Goal: Complete application form

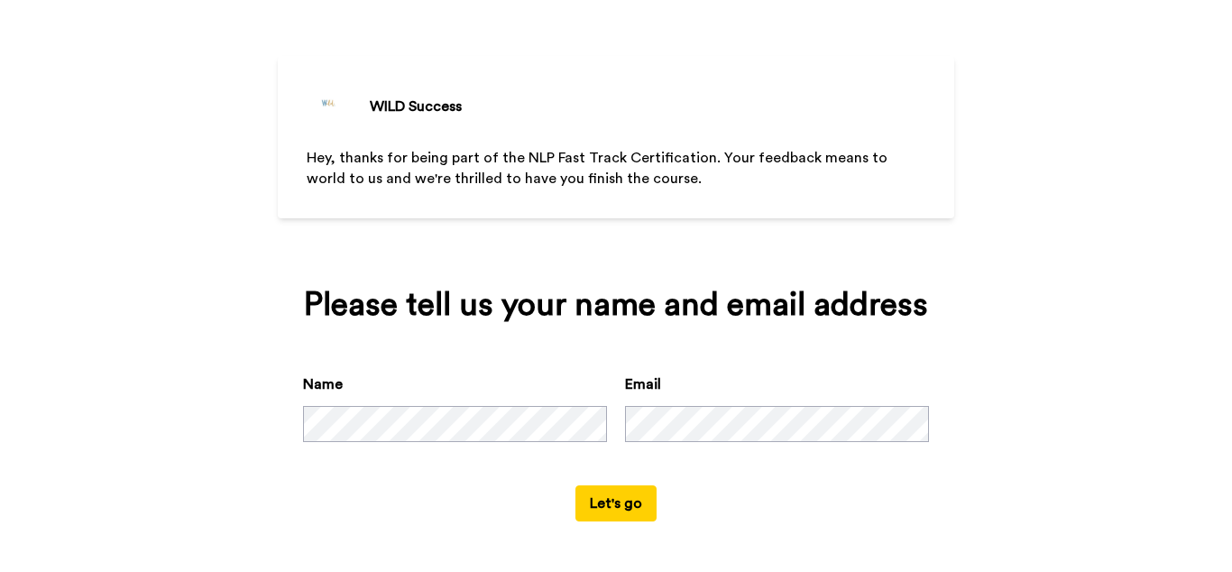
scroll to position [96, 0]
click at [616, 501] on button "Let's go" at bounding box center [616, 503] width 81 height 36
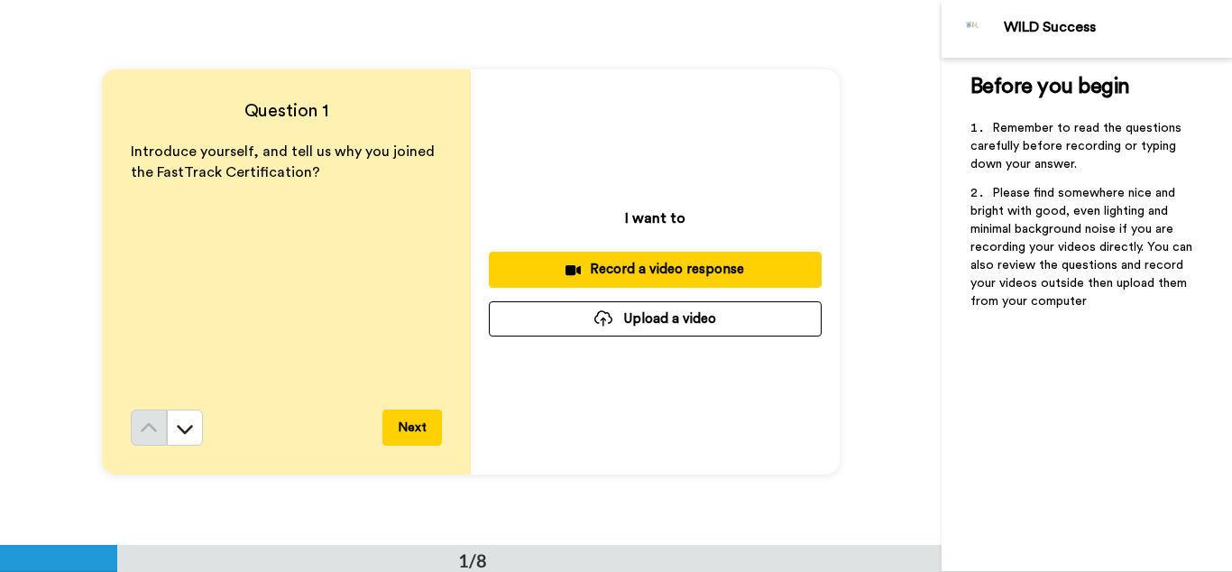
click at [677, 268] on div "Record a video response" at bounding box center [655, 269] width 304 height 19
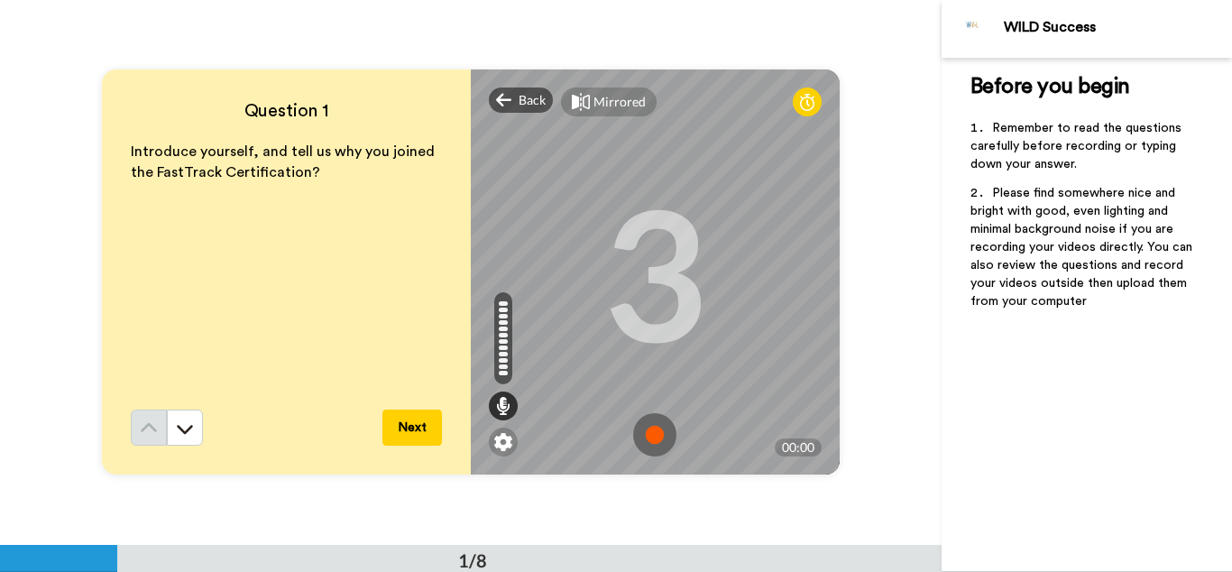
click at [654, 437] on img at bounding box center [654, 434] width 43 height 43
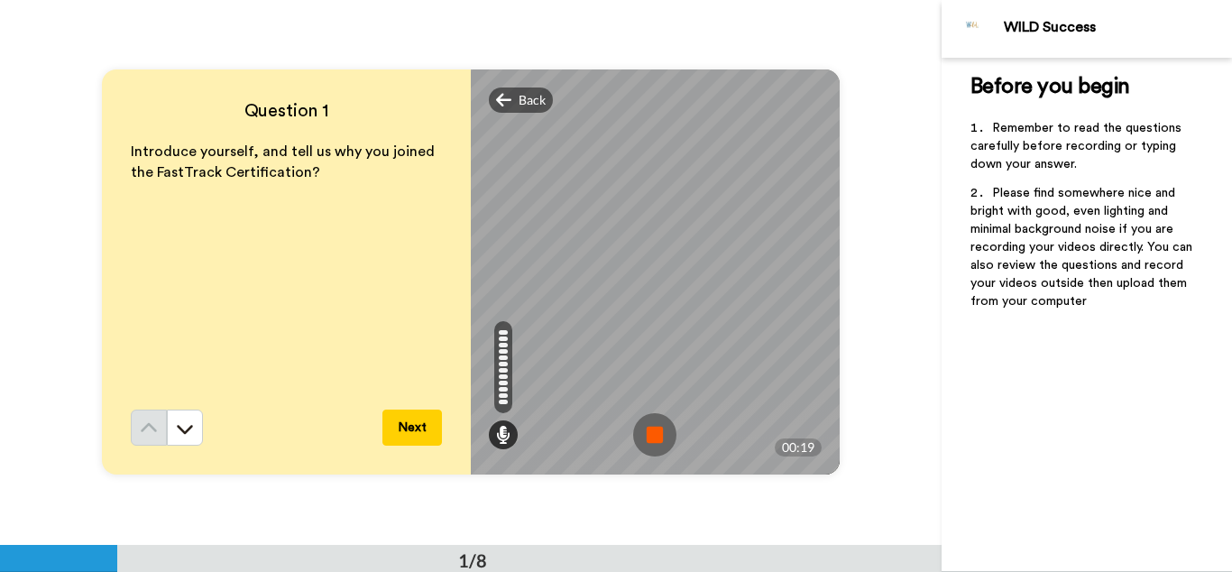
click at [654, 437] on img at bounding box center [654, 434] width 43 height 43
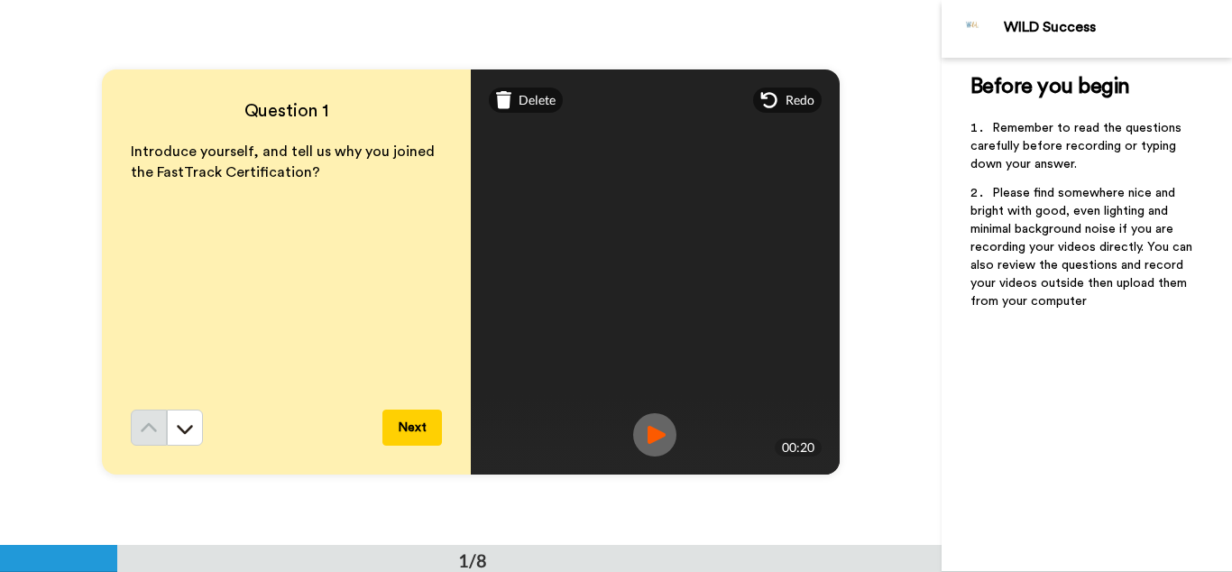
click at [655, 436] on img at bounding box center [654, 434] width 43 height 43
click at [399, 431] on button "Next" at bounding box center [412, 428] width 60 height 36
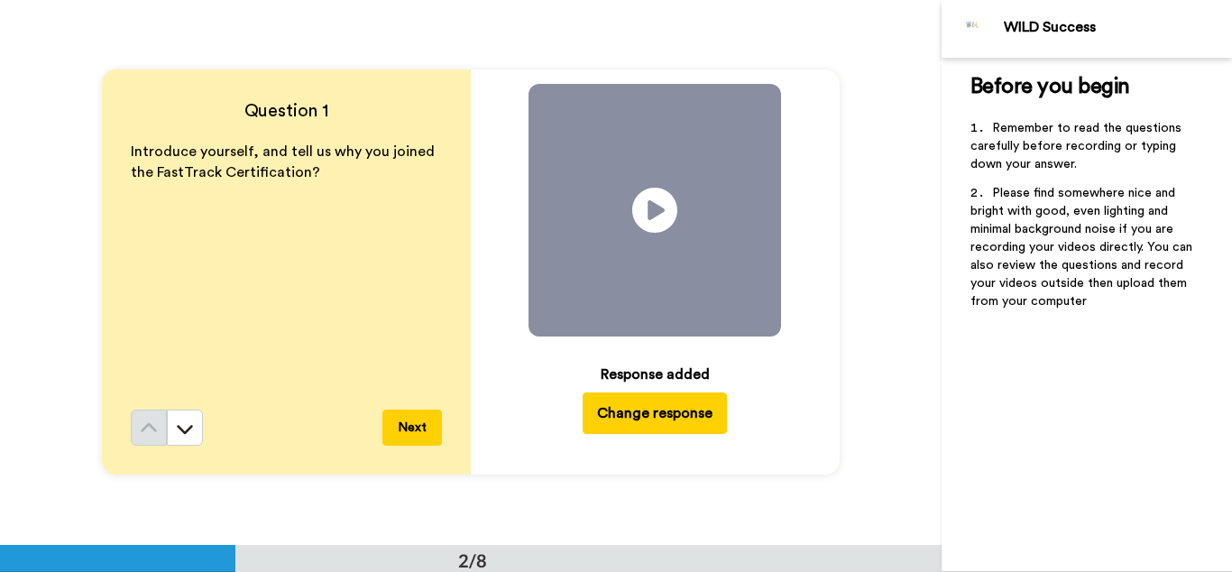
scroll to position [545, 0]
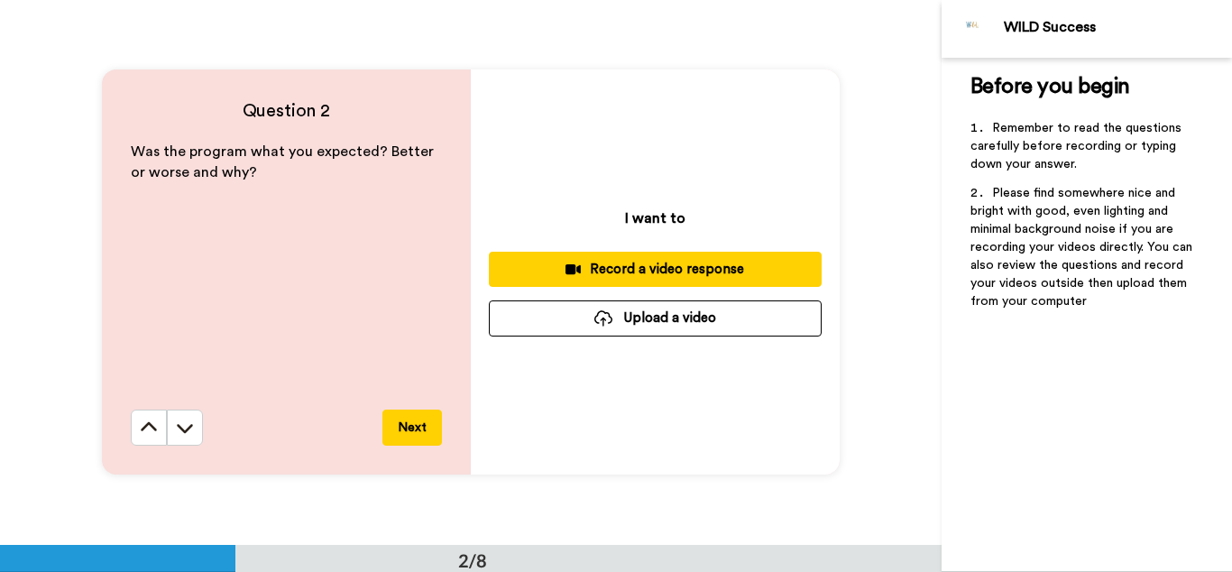
click at [675, 267] on div "Record a video response" at bounding box center [655, 269] width 304 height 19
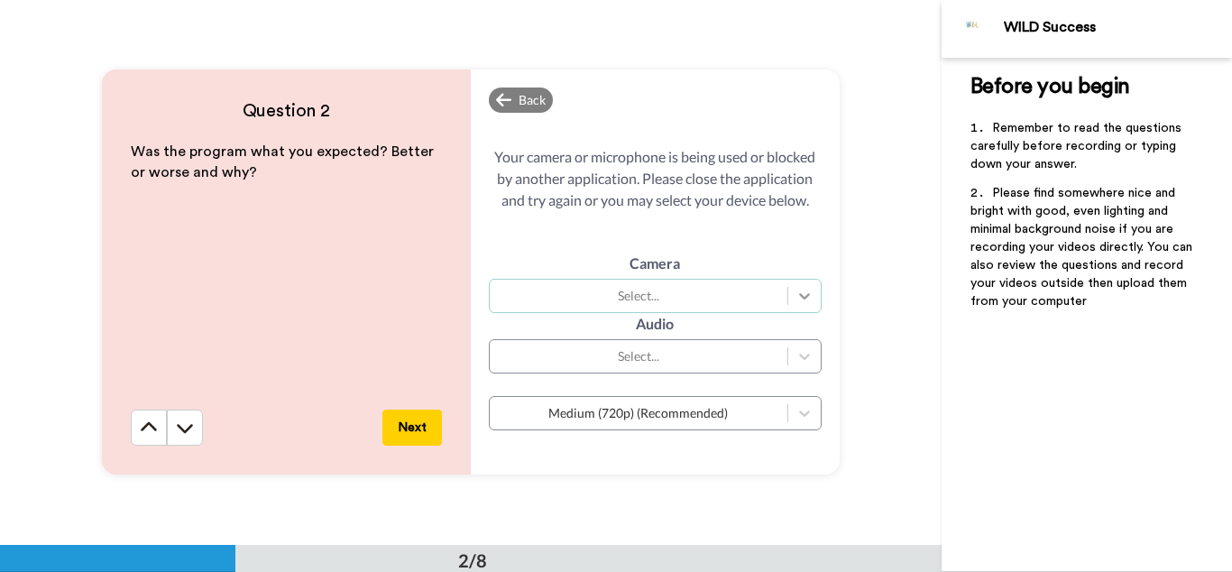
click at [812, 298] on icon at bounding box center [805, 296] width 18 height 18
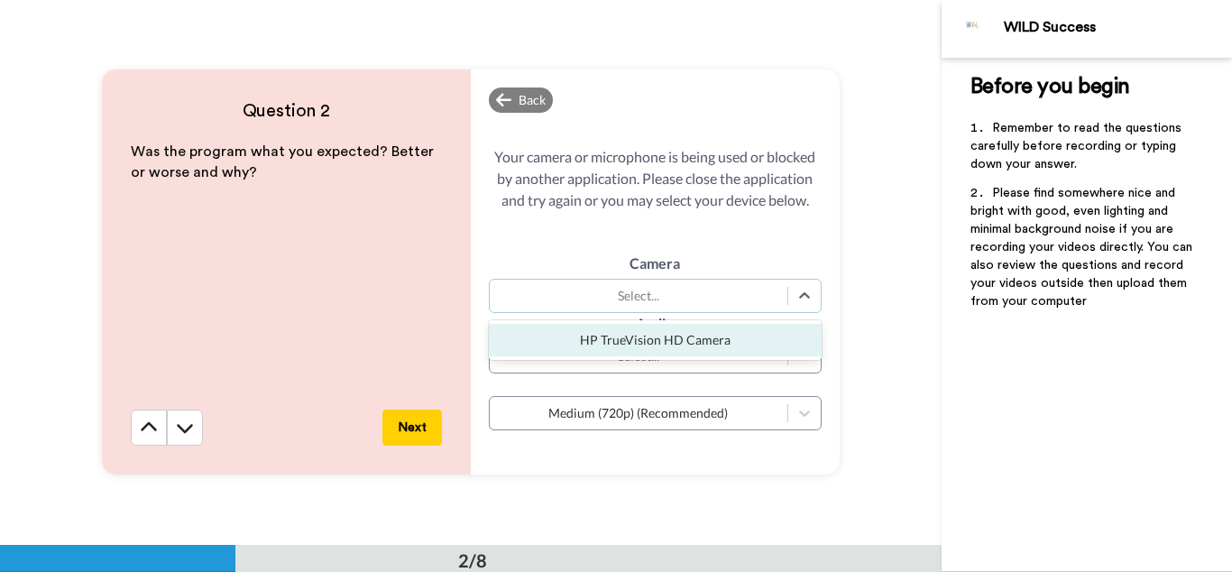
click at [769, 341] on div "HP TrueVision HD Camera" at bounding box center [655, 340] width 333 height 32
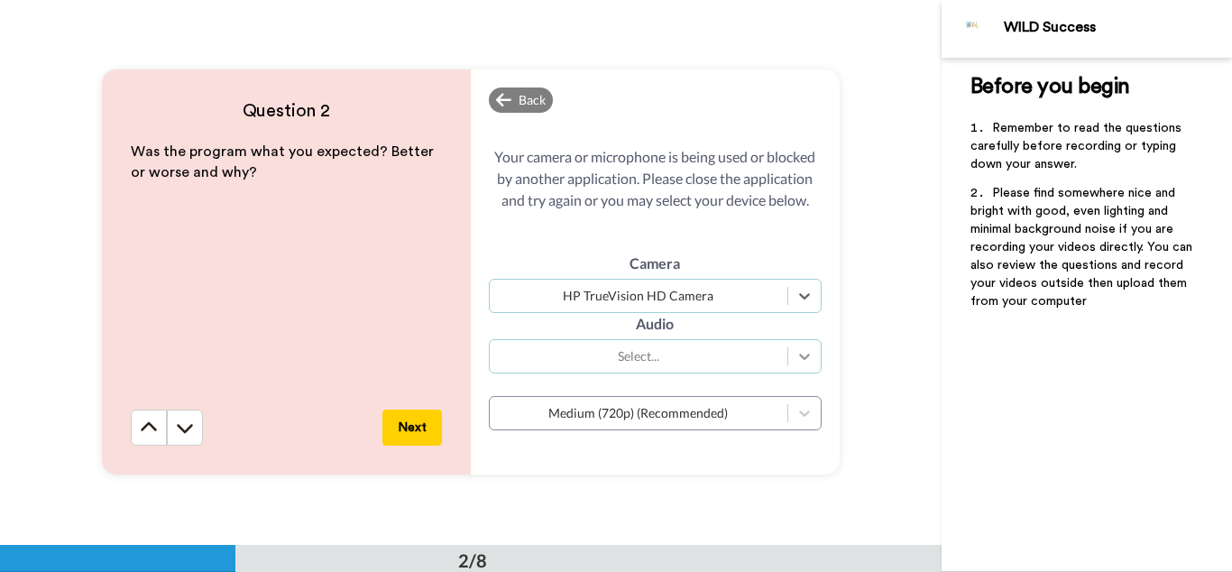
click at [803, 359] on icon at bounding box center [804, 357] width 11 height 6
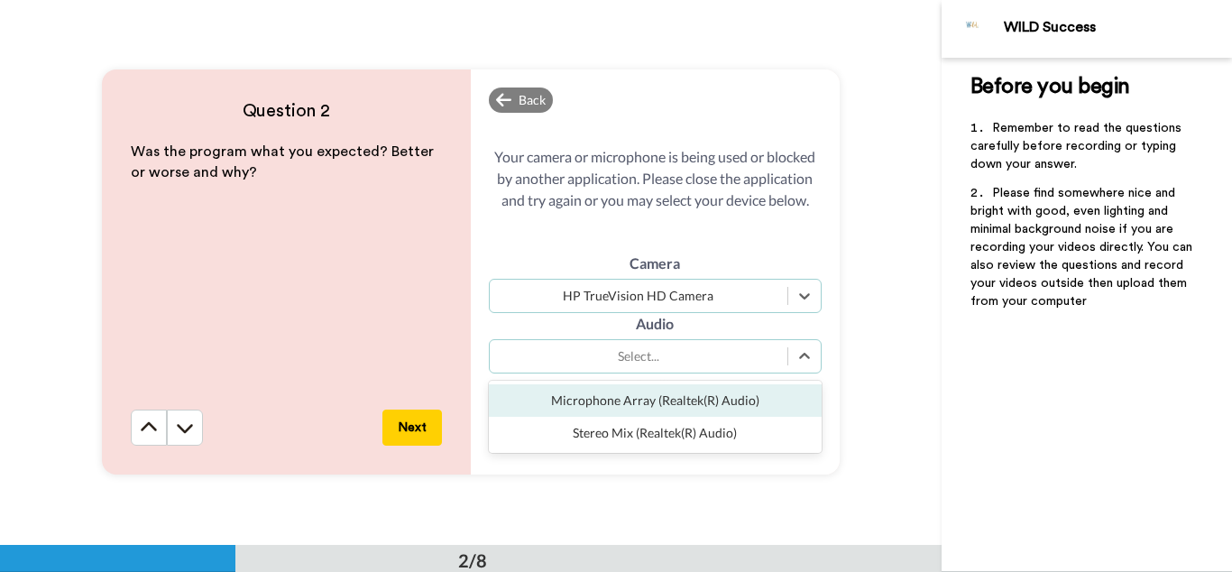
click at [741, 397] on div "Microphone Array (Realtek(R) Audio)" at bounding box center [655, 400] width 333 height 32
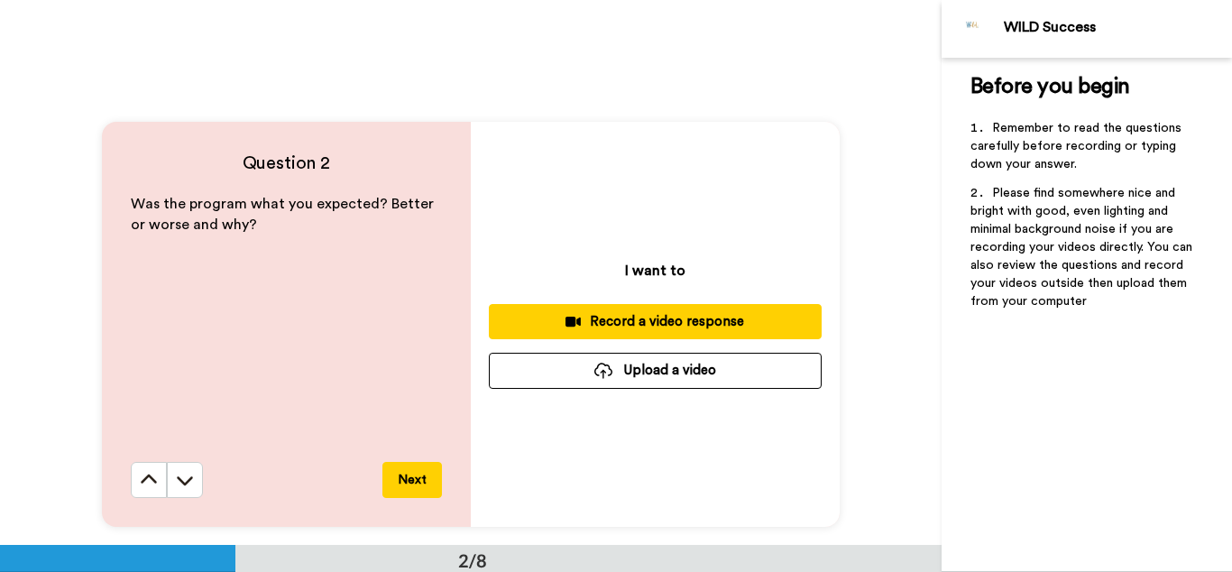
scroll to position [485, 0]
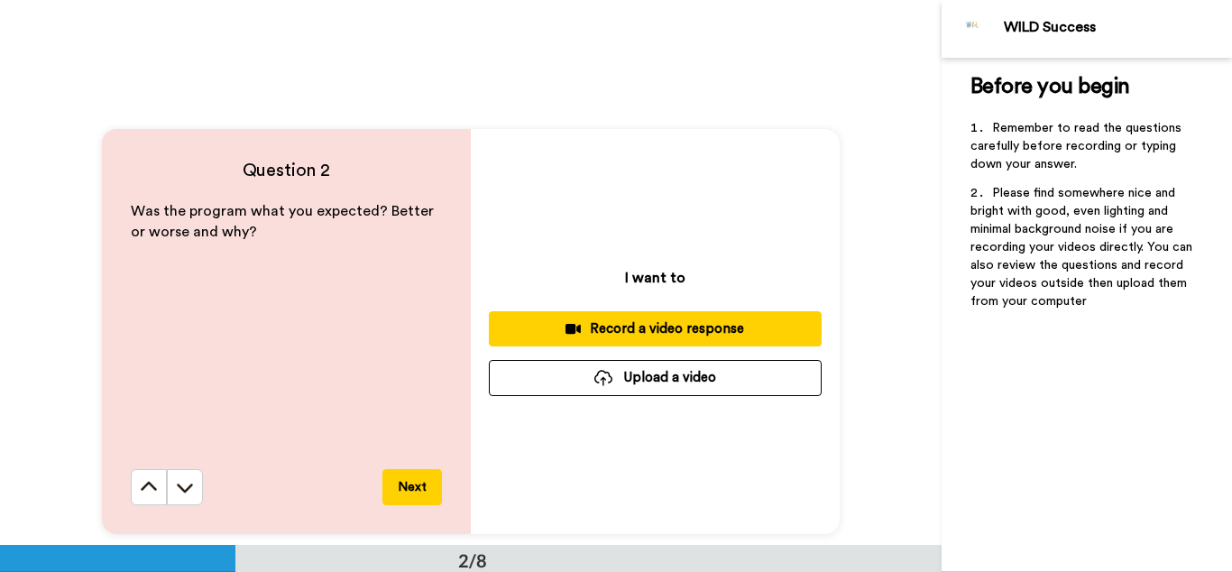
click at [777, 330] on div "Record a video response" at bounding box center [655, 328] width 304 height 19
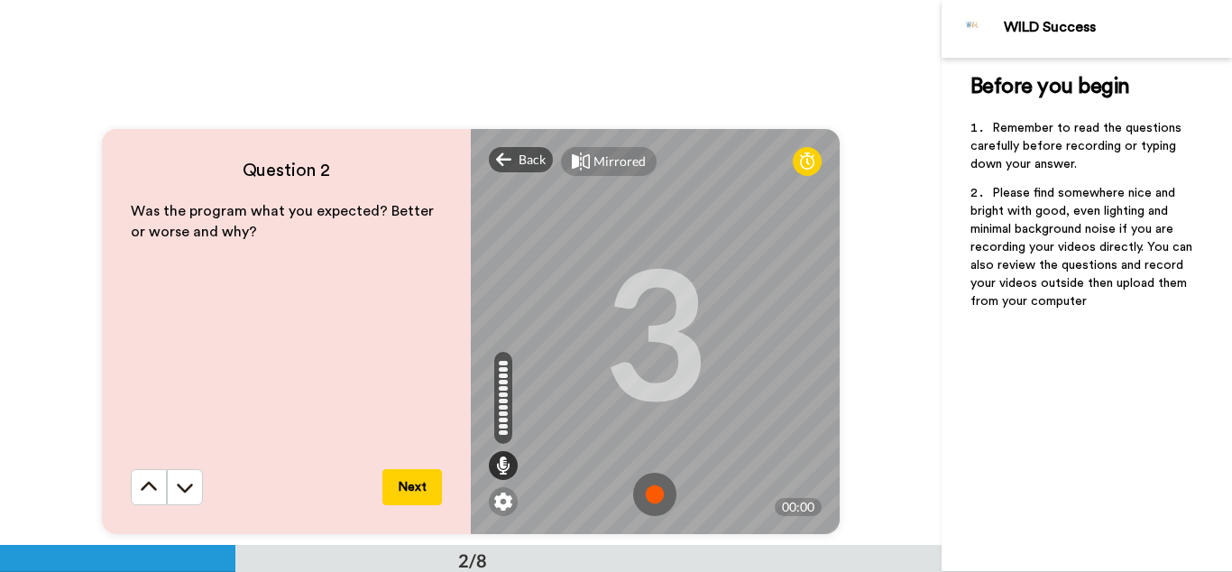
scroll to position [593, 0]
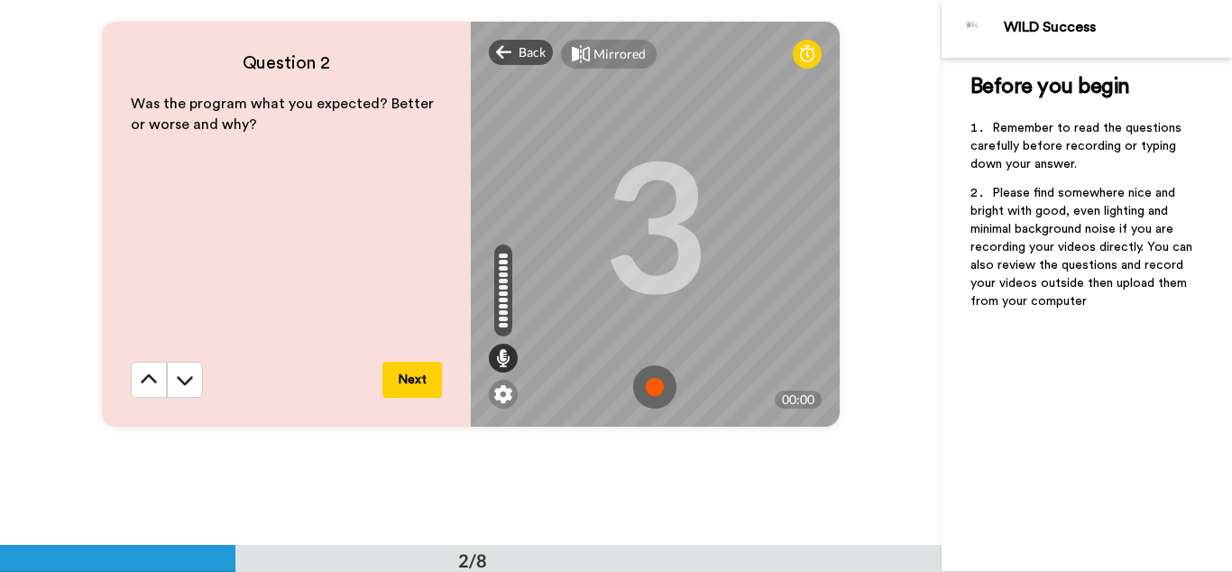
click at [655, 396] on img at bounding box center [654, 386] width 43 height 43
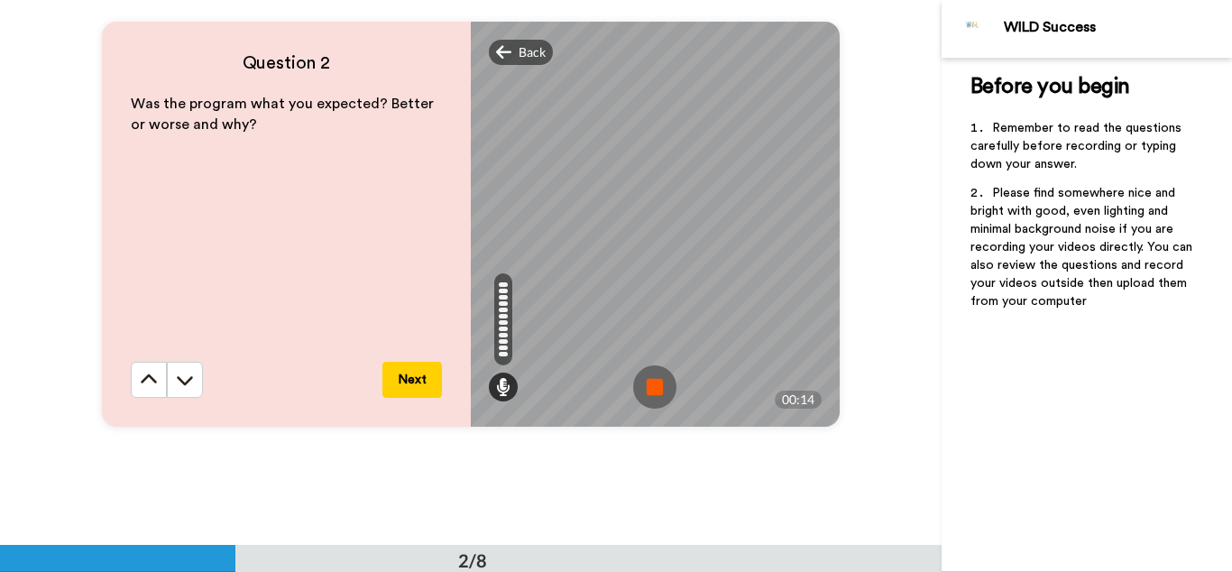
click at [655, 396] on img at bounding box center [654, 386] width 43 height 43
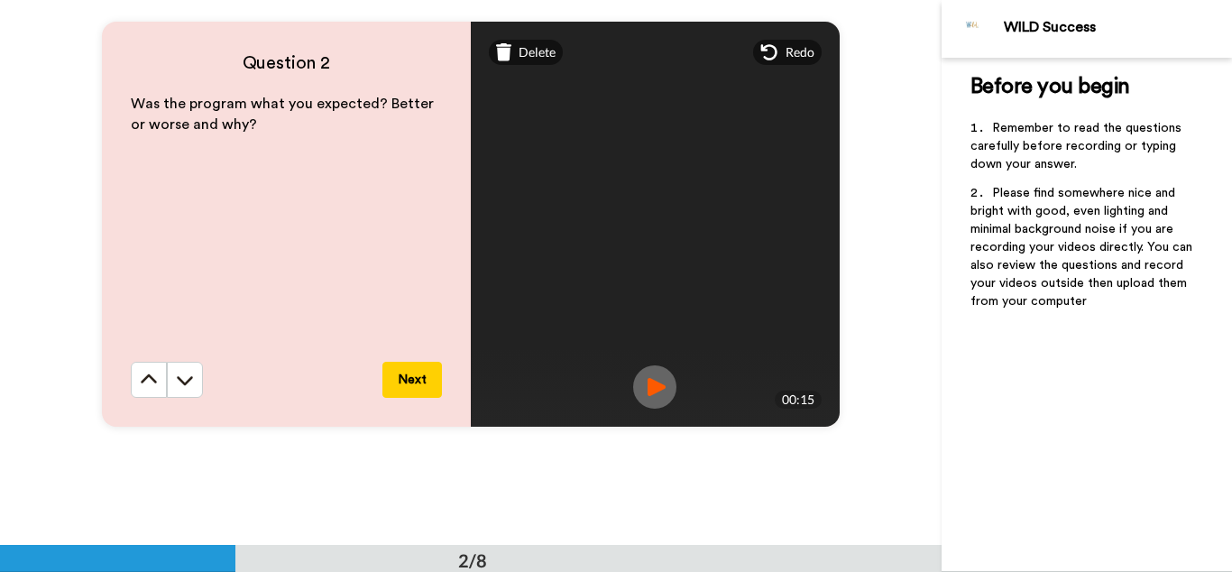
click at [659, 388] on img at bounding box center [654, 386] width 43 height 43
click at [402, 387] on button "Next" at bounding box center [412, 380] width 60 height 36
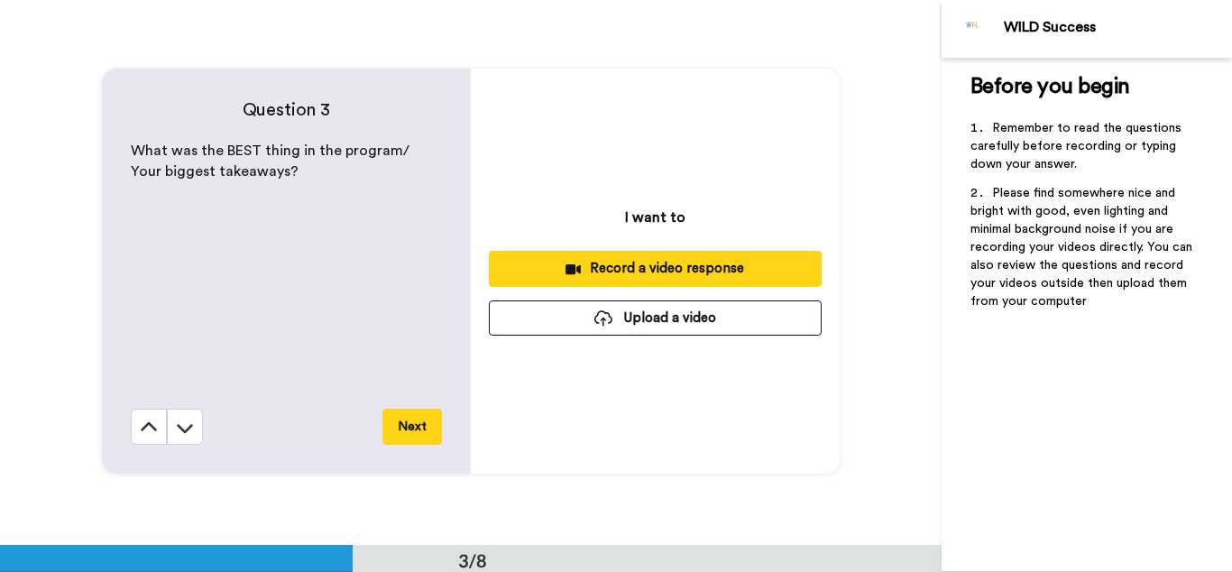
scroll to position [1090, 0]
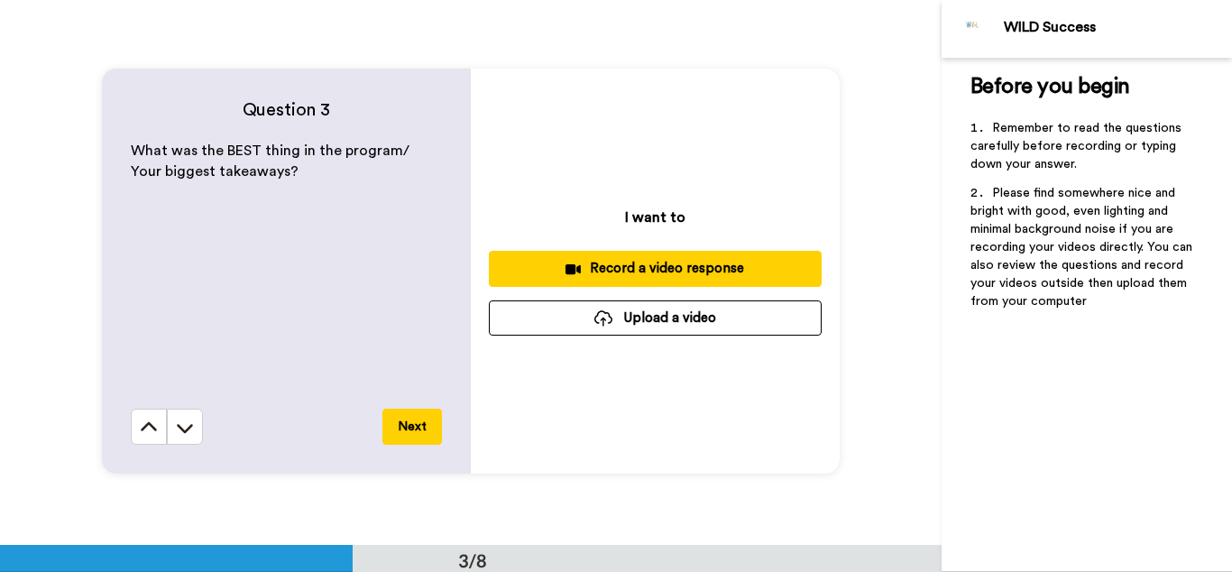
click at [622, 264] on div "Record a video response" at bounding box center [655, 268] width 304 height 19
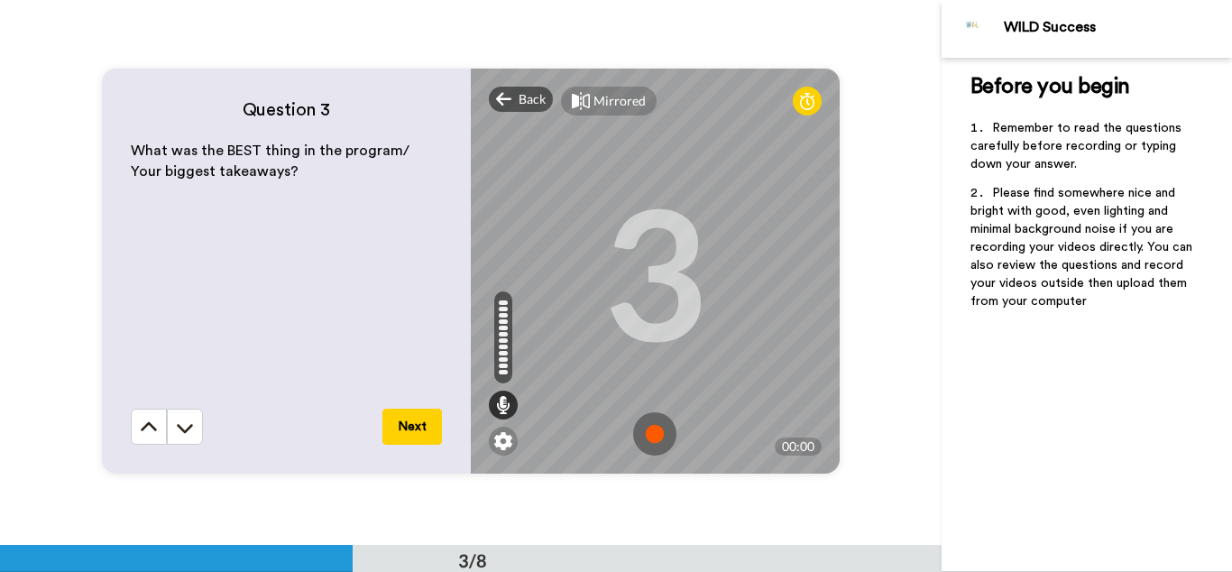
click at [651, 430] on img at bounding box center [654, 433] width 43 height 43
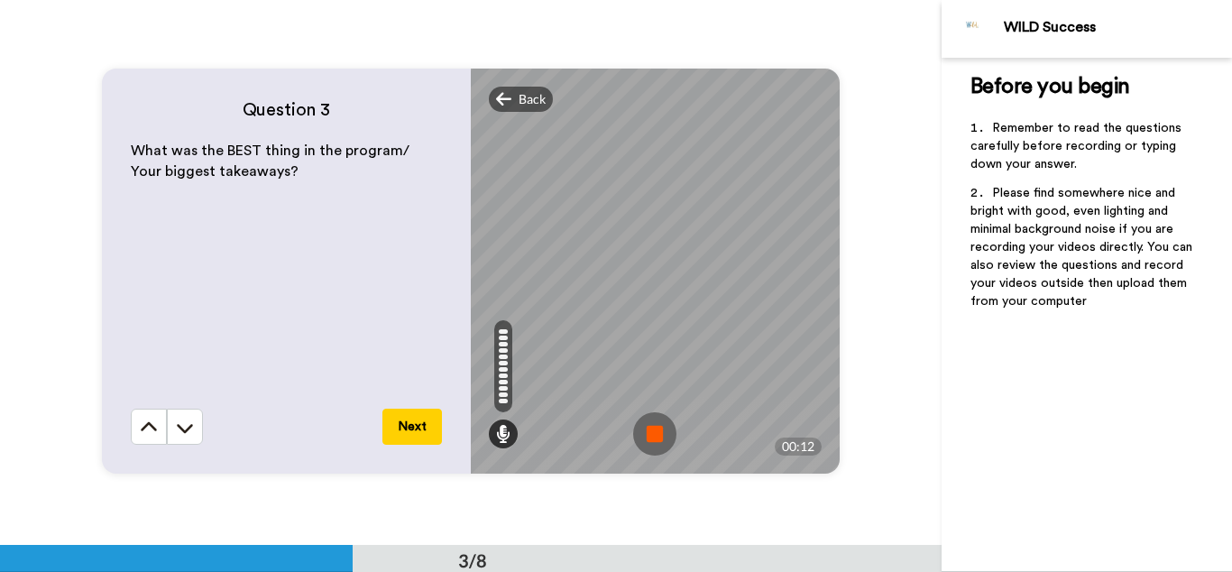
click at [651, 430] on img at bounding box center [654, 433] width 43 height 43
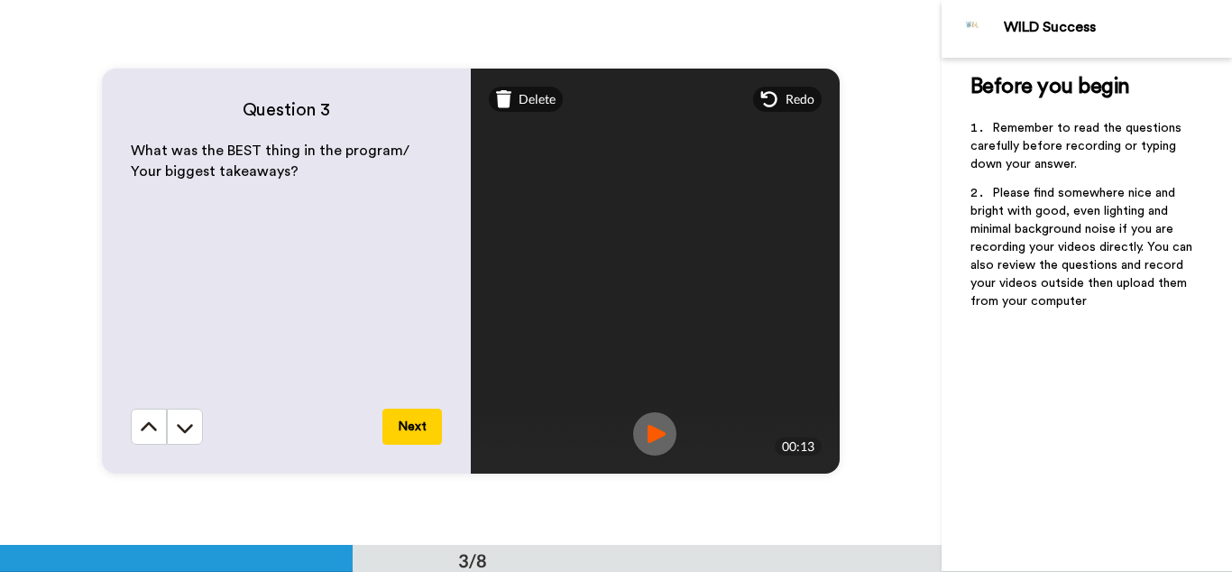
click at [650, 438] on img at bounding box center [654, 433] width 43 height 43
click at [411, 422] on button "Next" at bounding box center [412, 427] width 60 height 36
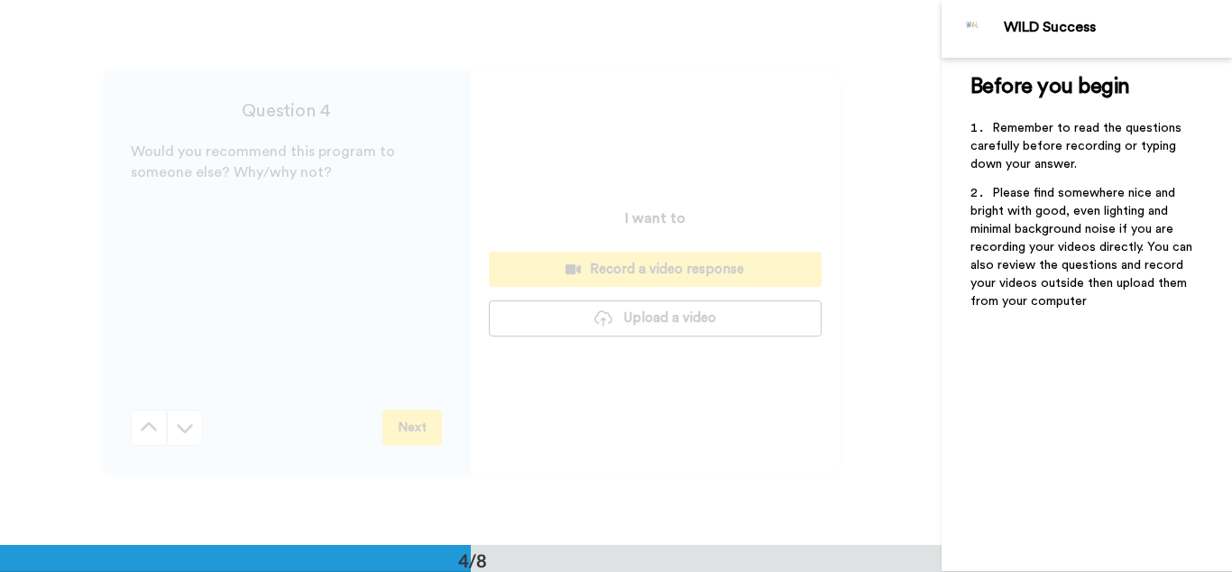
scroll to position [1634, 0]
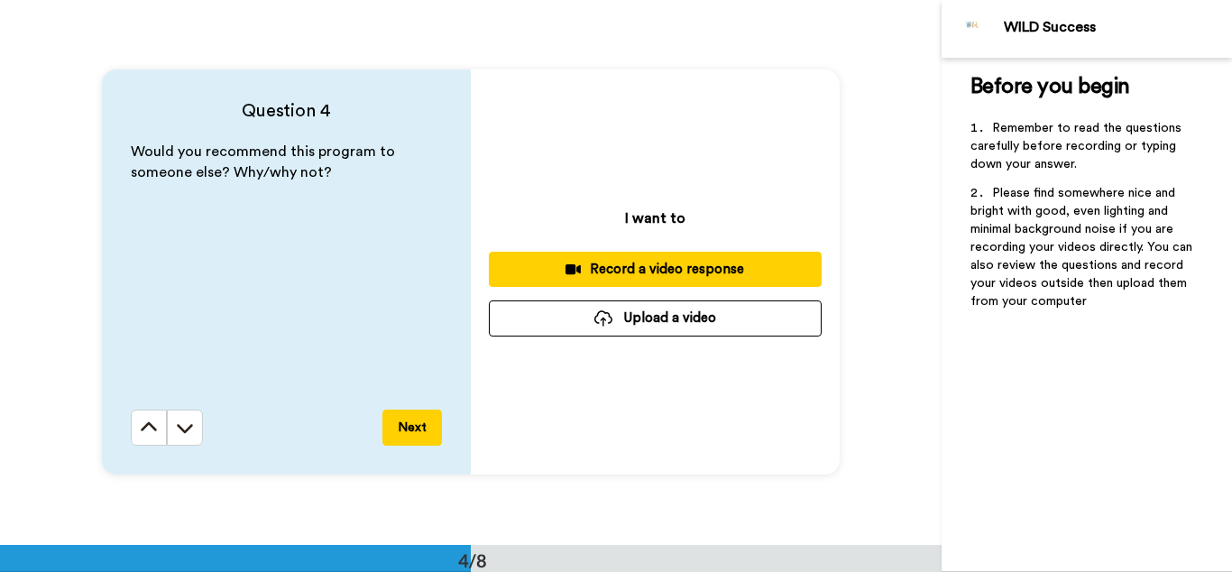
click at [680, 268] on div "Record a video response" at bounding box center [655, 269] width 304 height 19
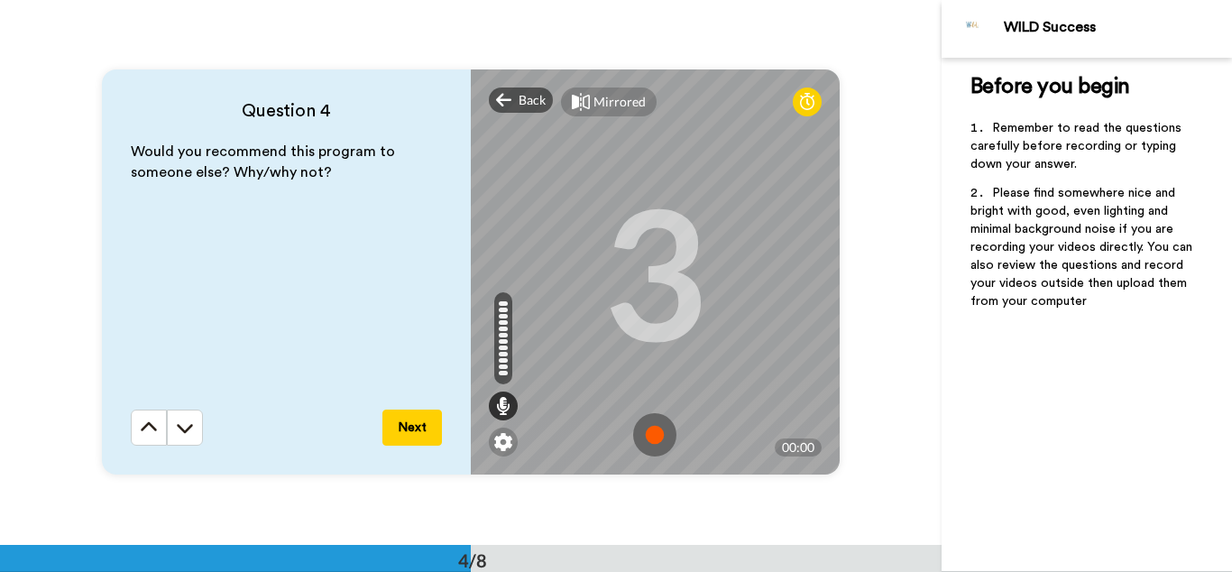
click at [651, 444] on img at bounding box center [654, 434] width 43 height 43
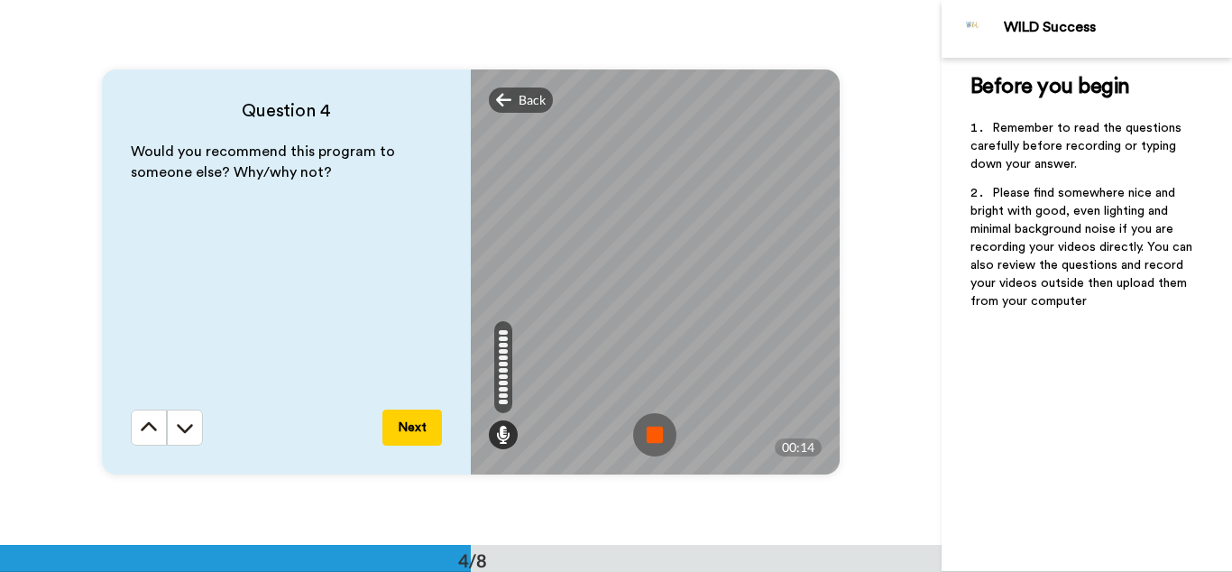
click at [650, 438] on img at bounding box center [654, 434] width 43 height 43
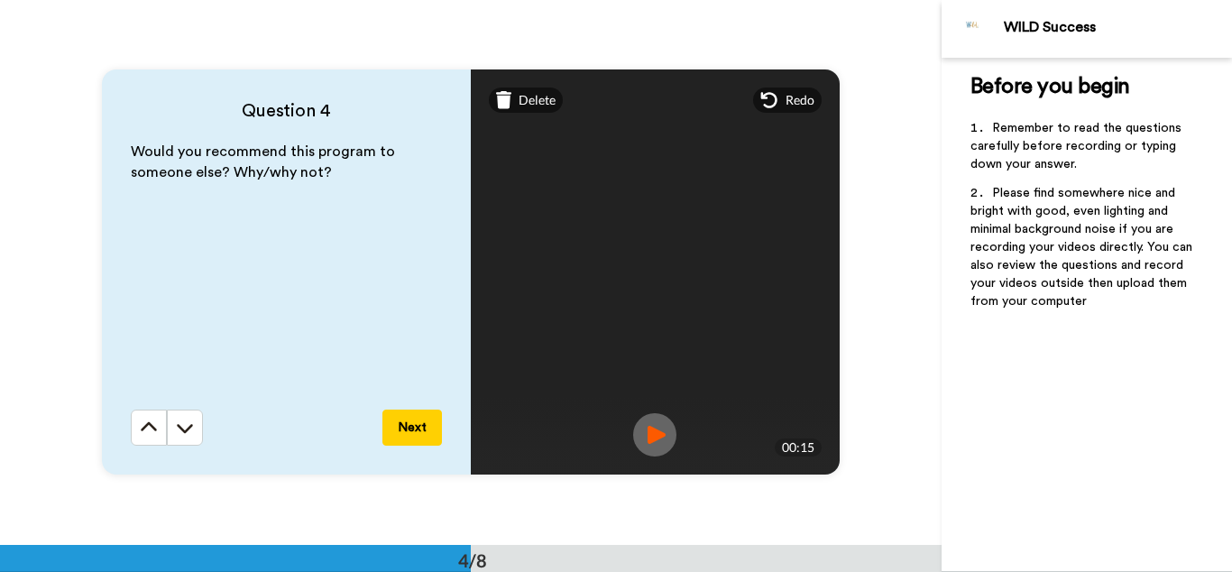
click at [648, 441] on img at bounding box center [654, 434] width 43 height 43
click at [419, 427] on button "Next" at bounding box center [412, 428] width 60 height 36
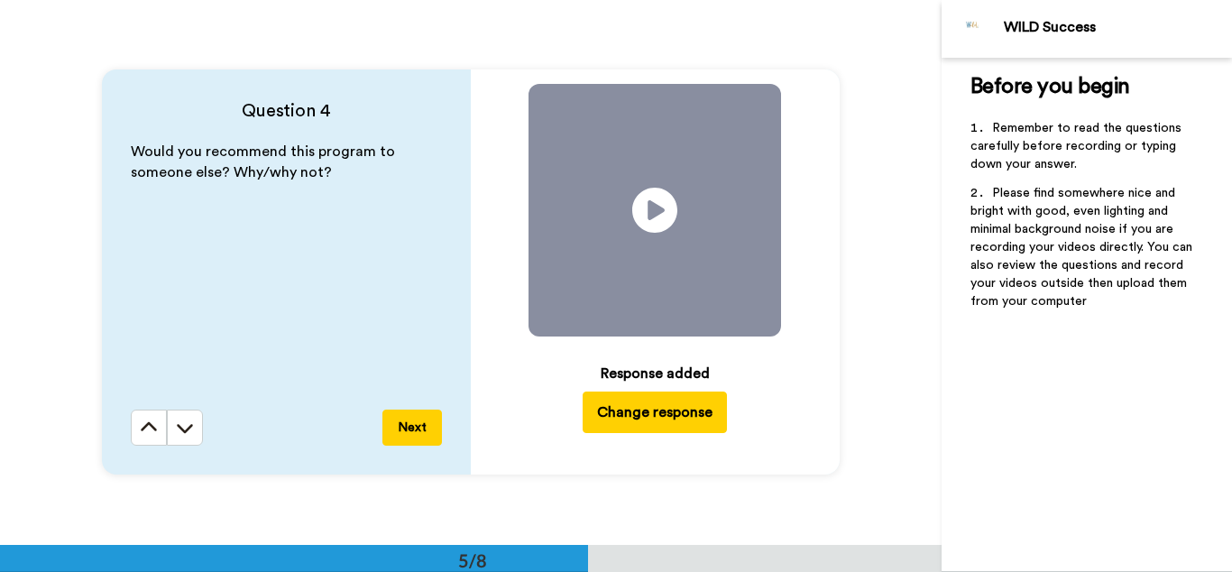
scroll to position [2178, 0]
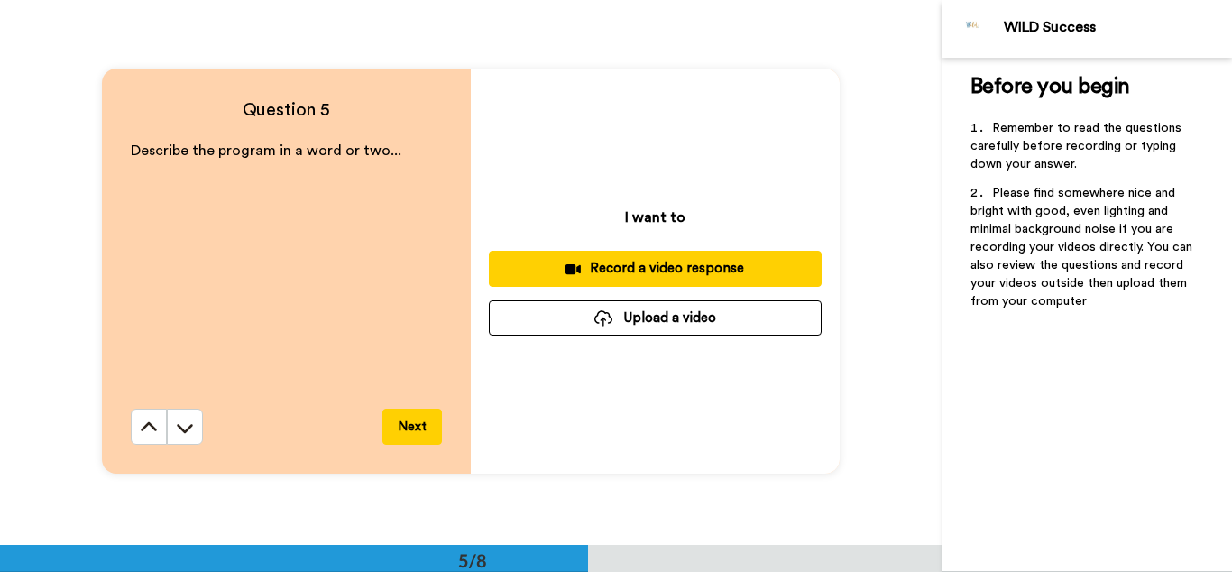
click at [702, 268] on div "Record a video response" at bounding box center [655, 268] width 304 height 19
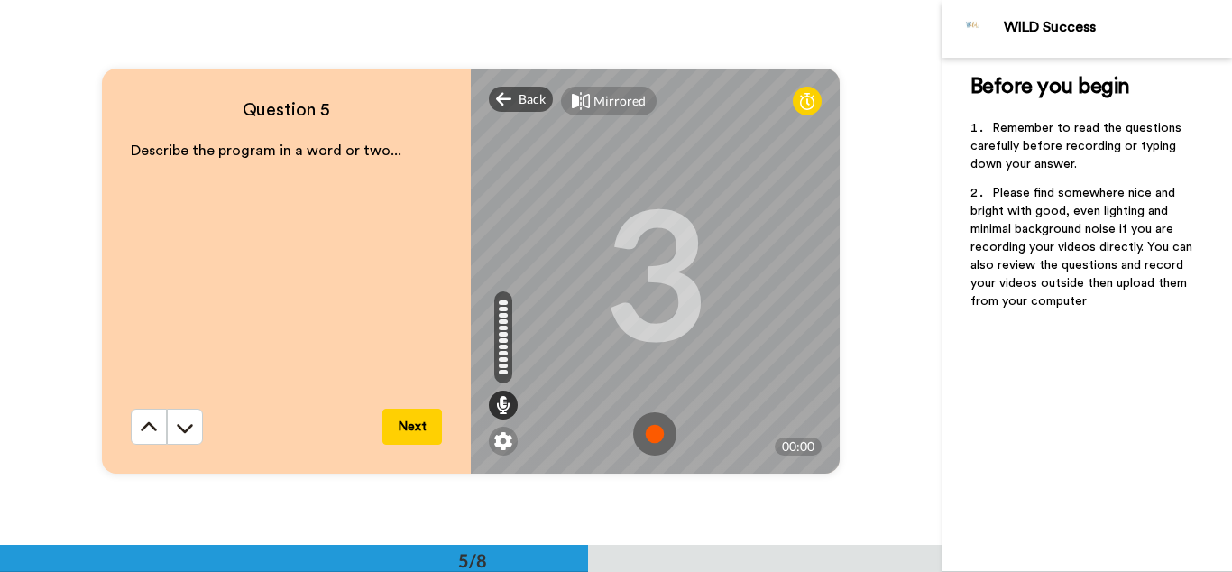
click at [658, 438] on img at bounding box center [654, 433] width 43 height 43
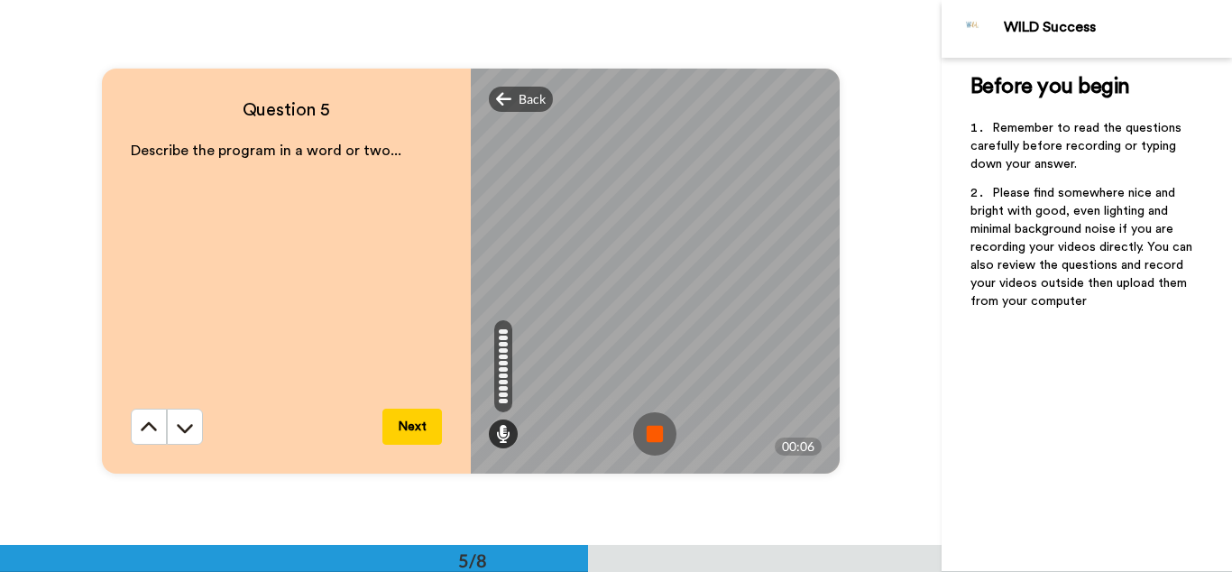
click at [656, 438] on img at bounding box center [654, 433] width 43 height 43
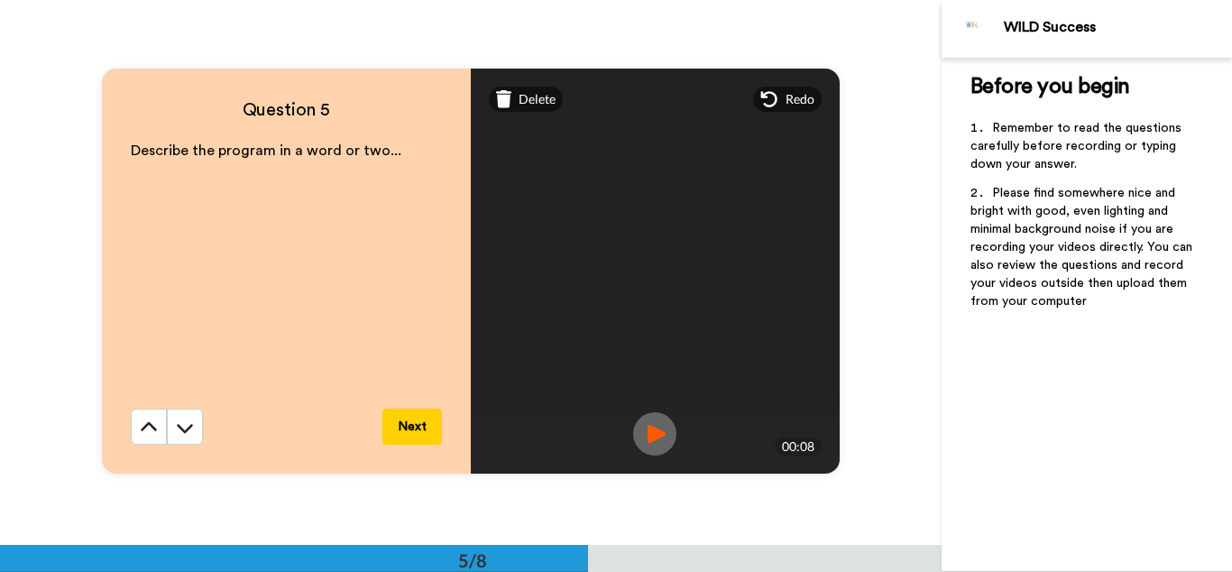
click at [657, 439] on img at bounding box center [654, 433] width 43 height 43
click at [408, 424] on button "Next" at bounding box center [412, 427] width 60 height 36
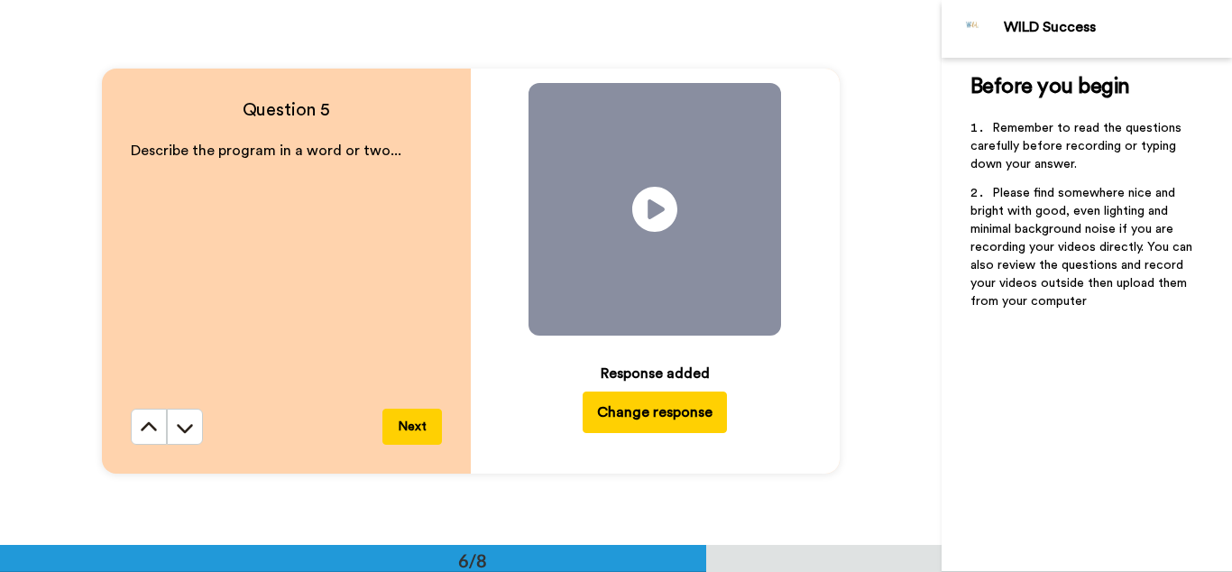
scroll to position [2722, 0]
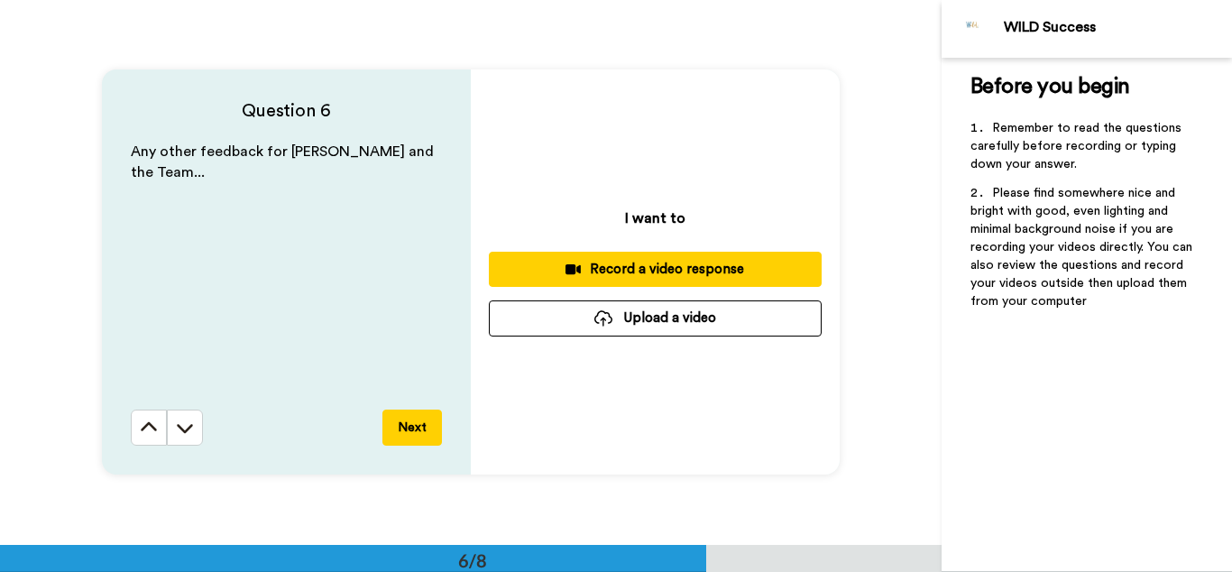
click at [736, 263] on div "Record a video response" at bounding box center [655, 269] width 304 height 19
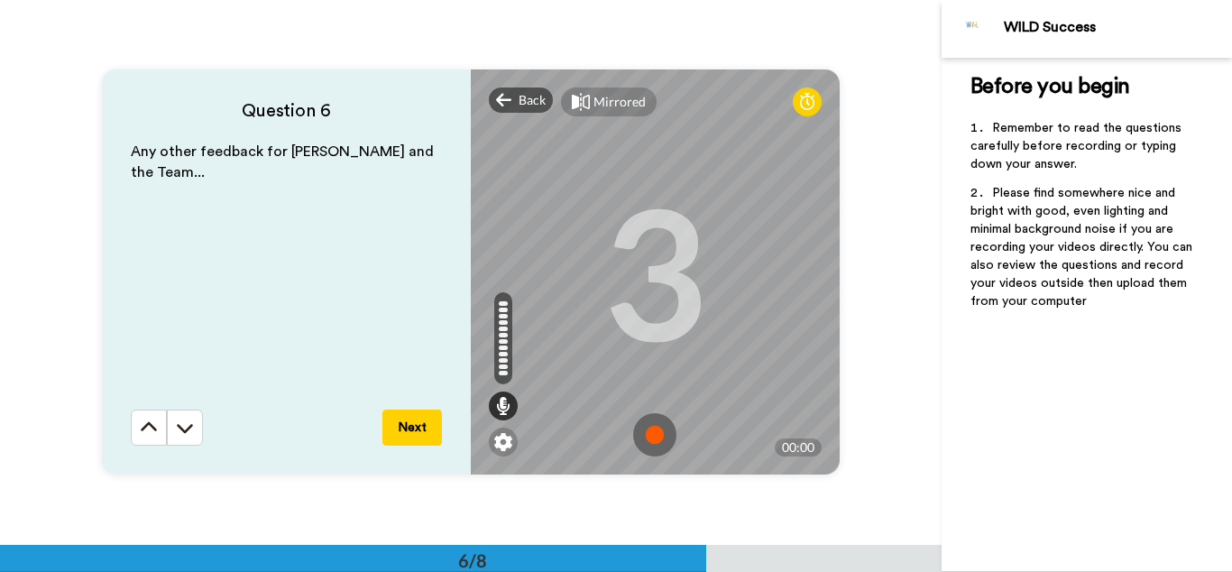
click at [649, 438] on img at bounding box center [654, 434] width 43 height 43
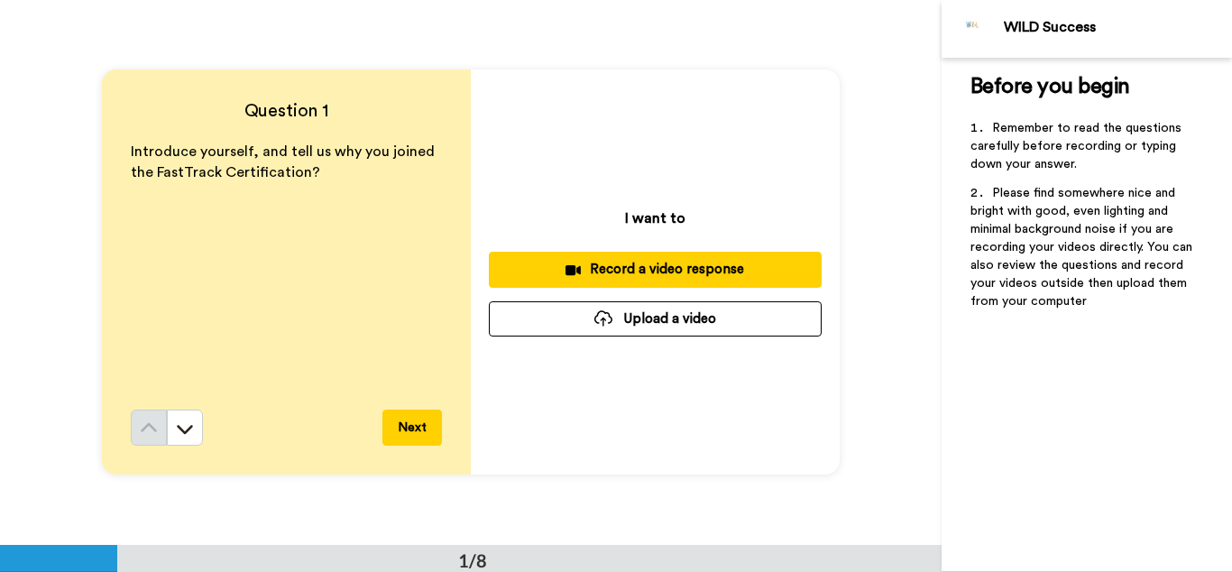
click at [640, 272] on div "Record a video response" at bounding box center [655, 269] width 304 height 19
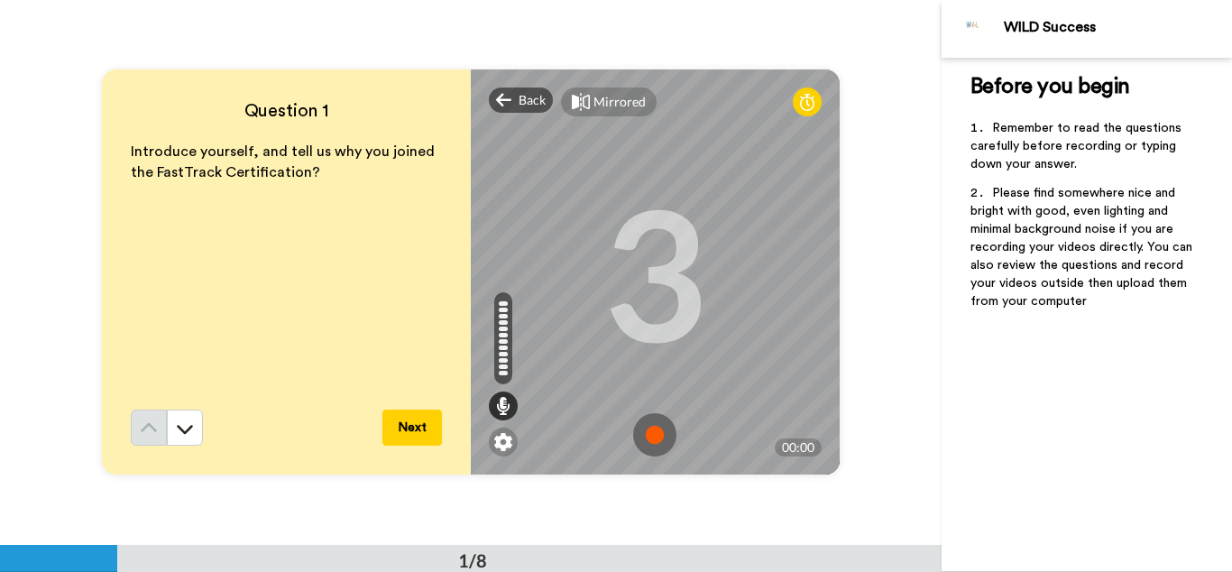
click at [652, 440] on img at bounding box center [654, 434] width 43 height 43
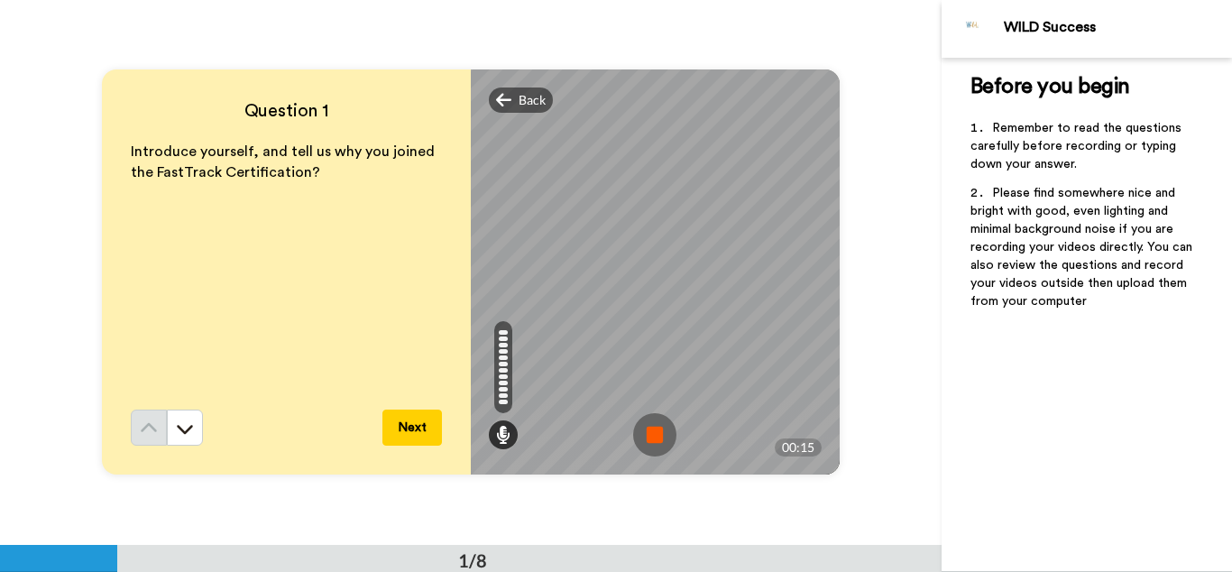
click at [651, 440] on img at bounding box center [654, 434] width 43 height 43
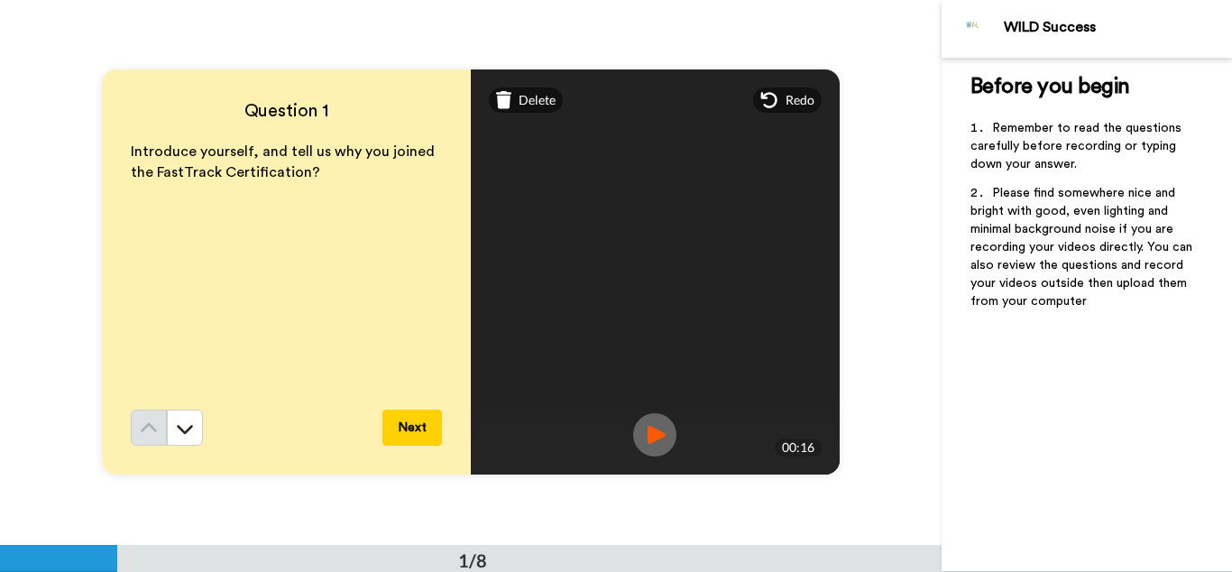
click at [649, 438] on img at bounding box center [654, 434] width 43 height 43
drag, startPoint x: 407, startPoint y: 428, endPoint x: 438, endPoint y: 401, distance: 41.6
click at [407, 427] on button "Next" at bounding box center [412, 428] width 60 height 36
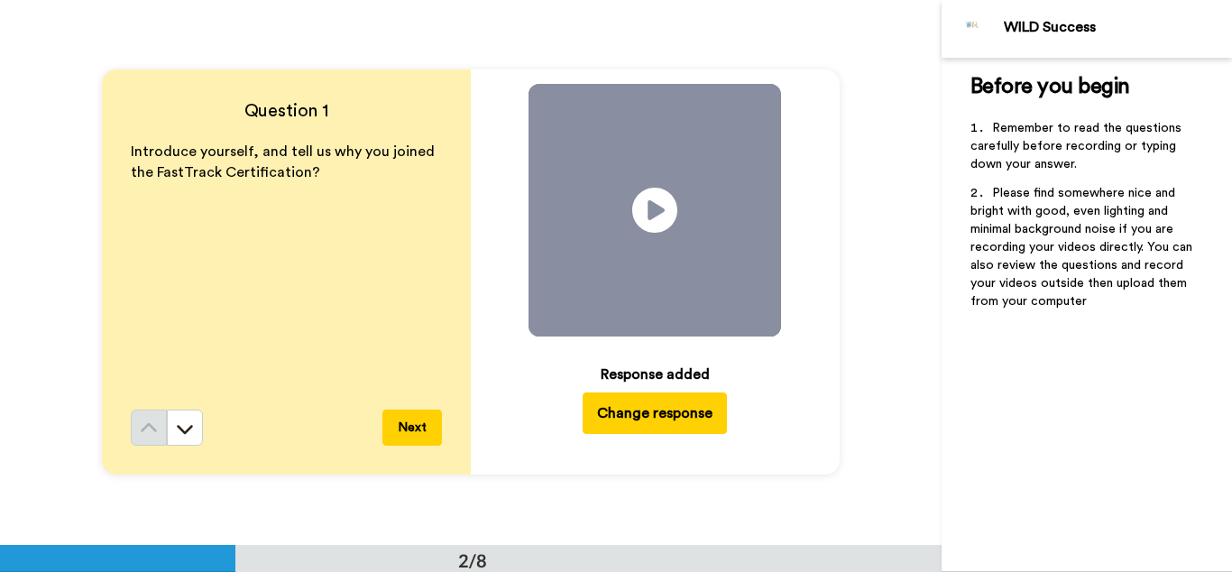
scroll to position [545, 0]
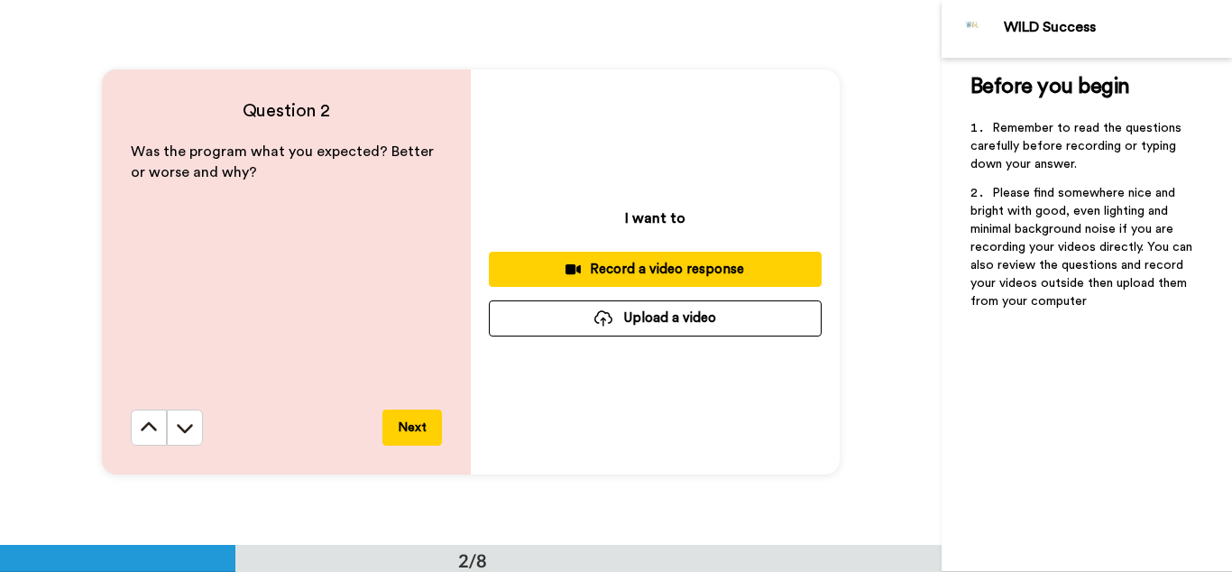
click at [760, 267] on div "Record a video response" at bounding box center [655, 269] width 304 height 19
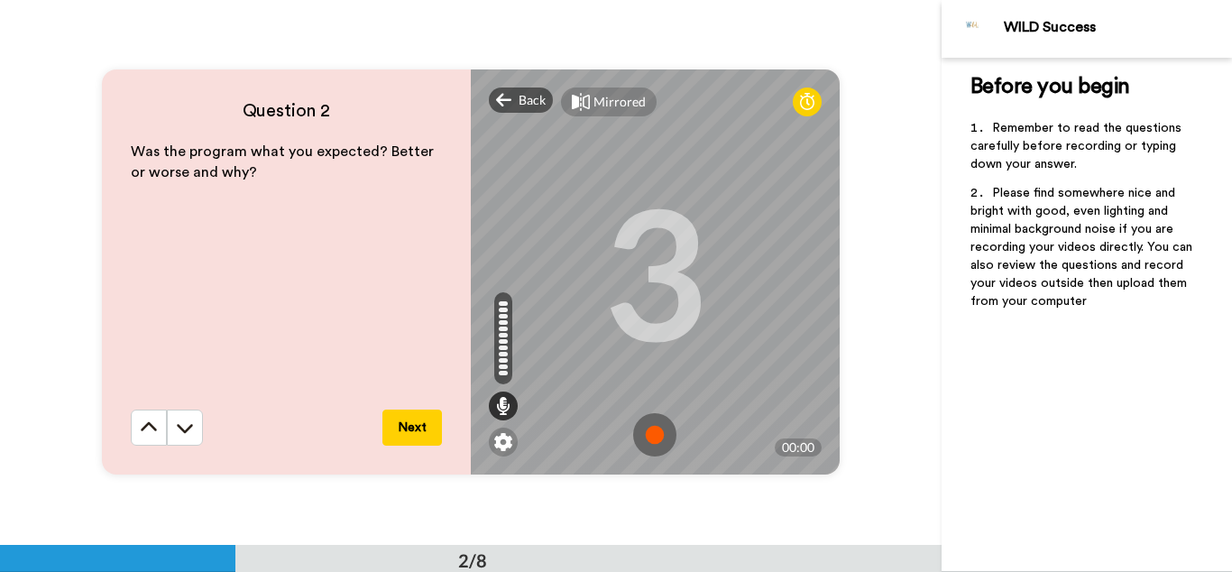
click at [657, 437] on img at bounding box center [654, 434] width 43 height 43
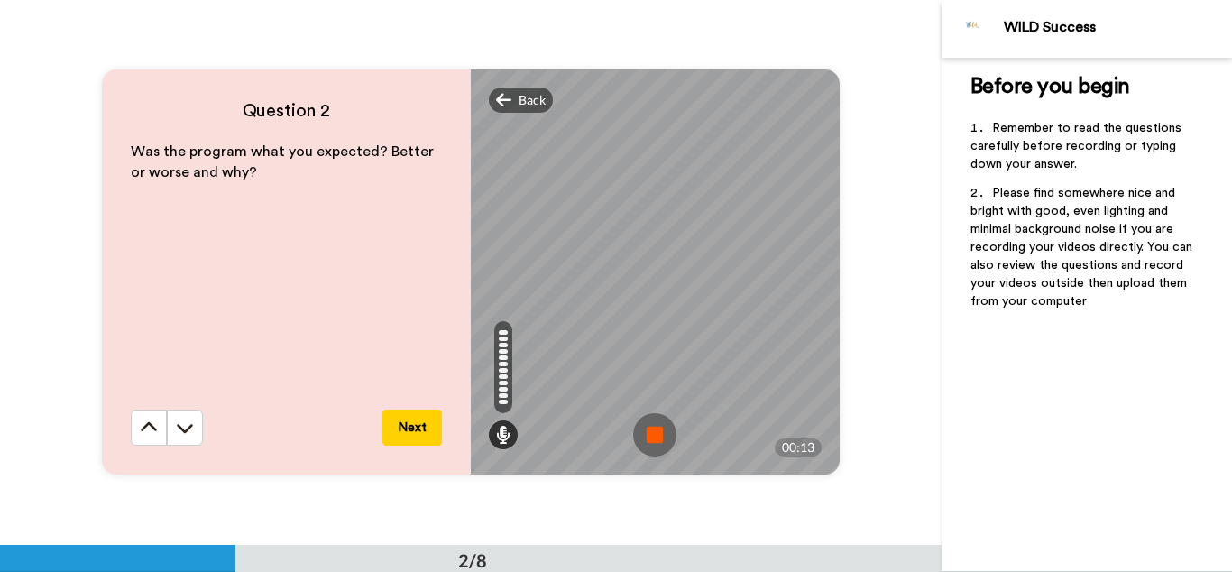
click at [658, 438] on img at bounding box center [654, 434] width 43 height 43
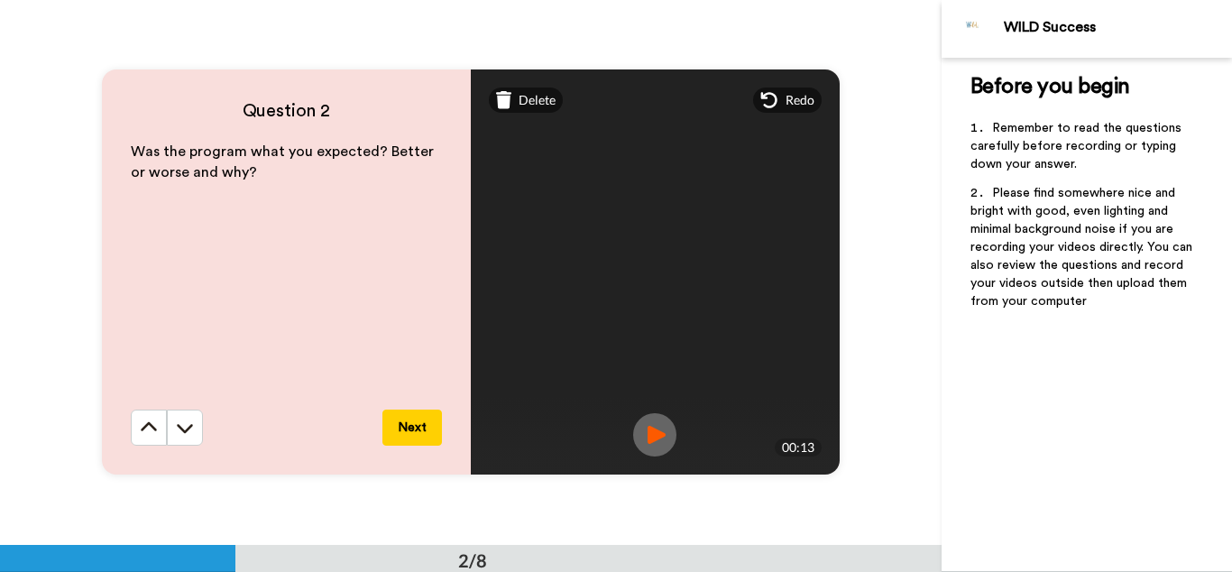
drag, startPoint x: 653, startPoint y: 438, endPoint x: 643, endPoint y: 423, distance: 18.3
click at [653, 438] on img at bounding box center [654, 434] width 43 height 43
click at [403, 430] on button "Next" at bounding box center [412, 428] width 60 height 36
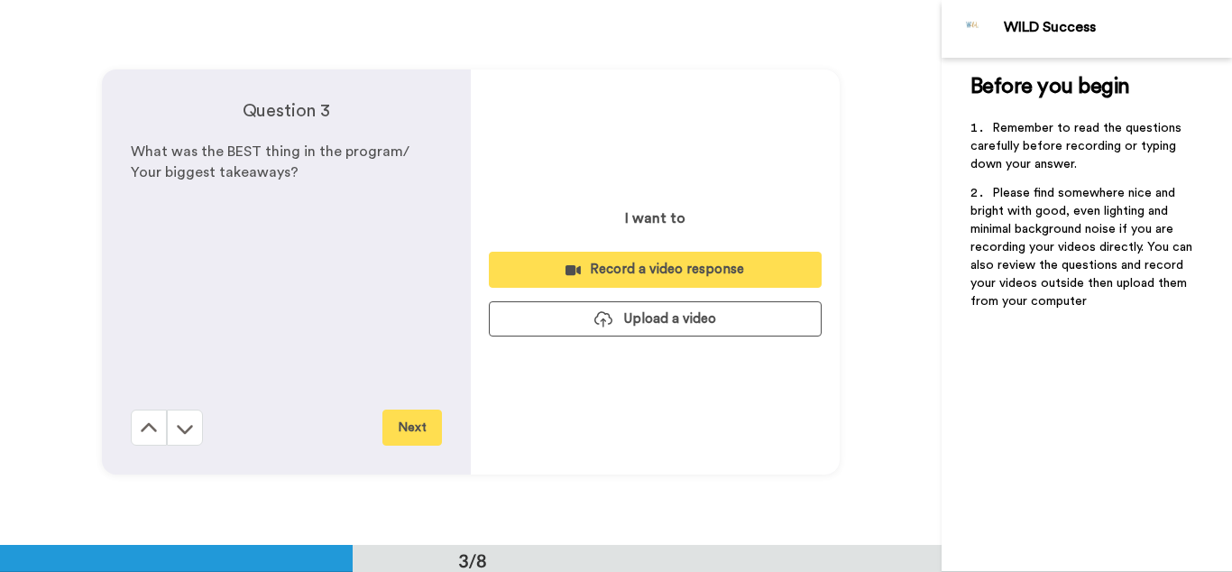
scroll to position [1090, 0]
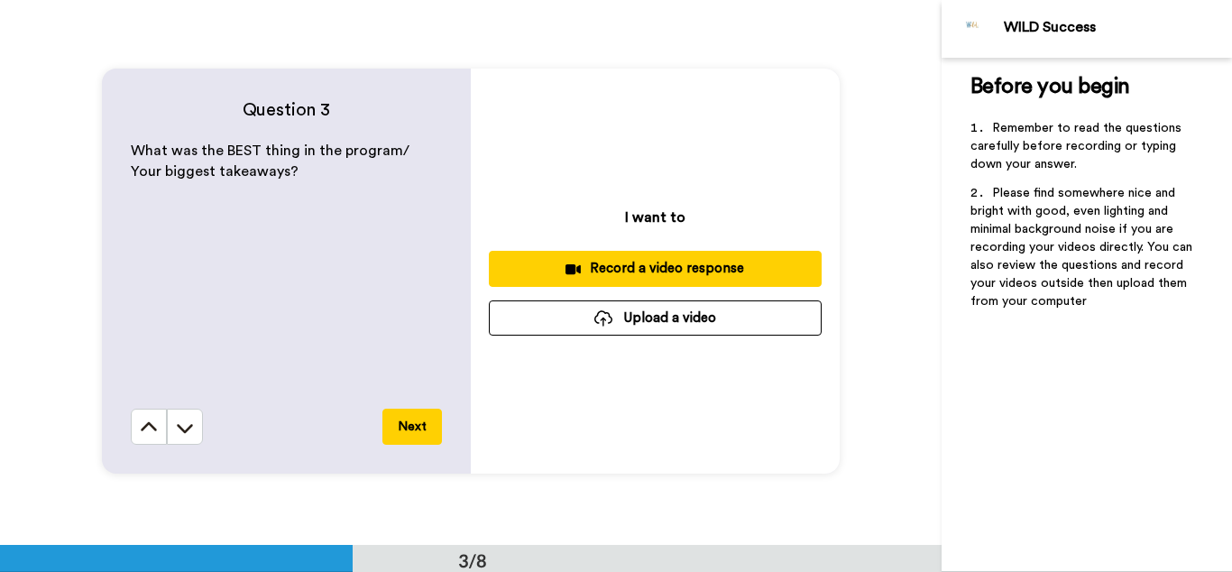
click at [621, 240] on div "I want to Record a video response Upload a video" at bounding box center [655, 271] width 369 height 405
click at [639, 273] on div "Record a video response" at bounding box center [655, 268] width 304 height 19
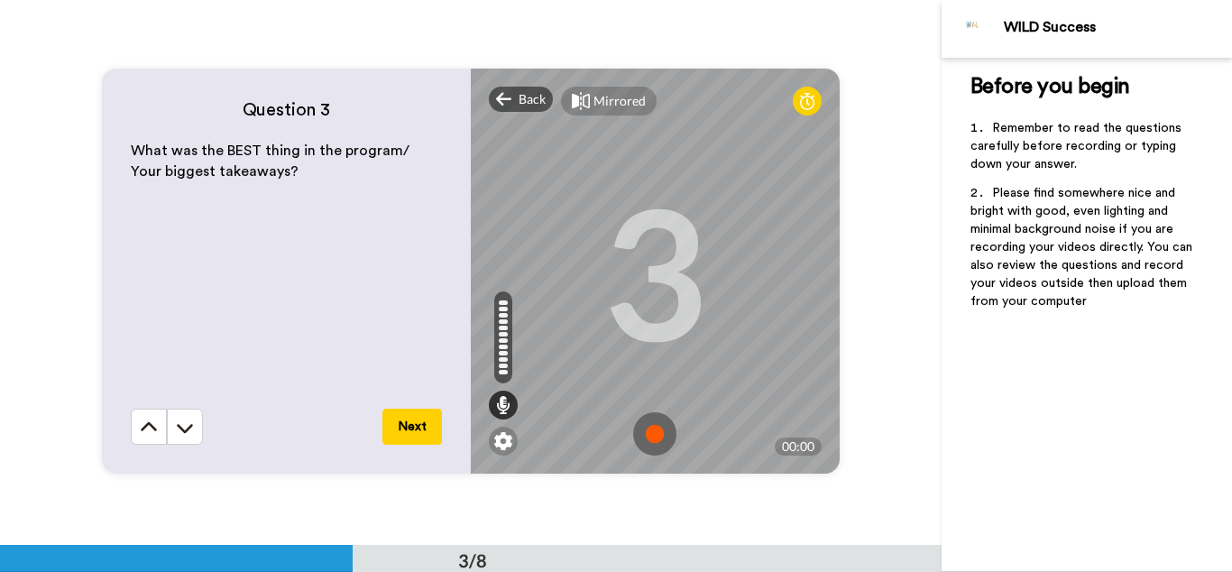
click at [650, 439] on img at bounding box center [654, 433] width 43 height 43
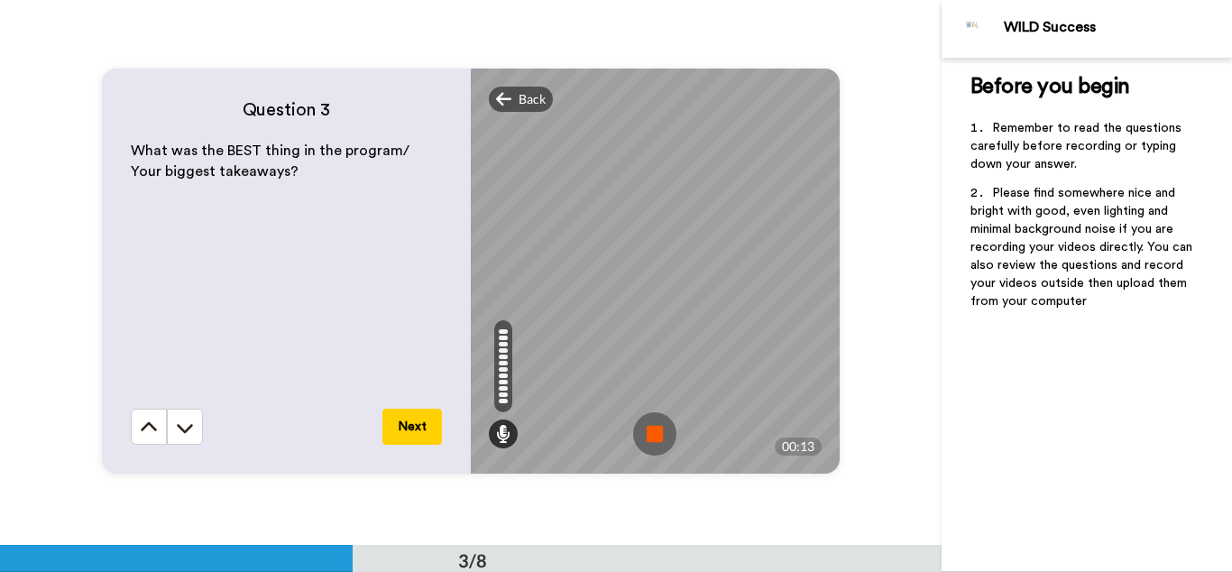
click at [650, 439] on img at bounding box center [654, 433] width 43 height 43
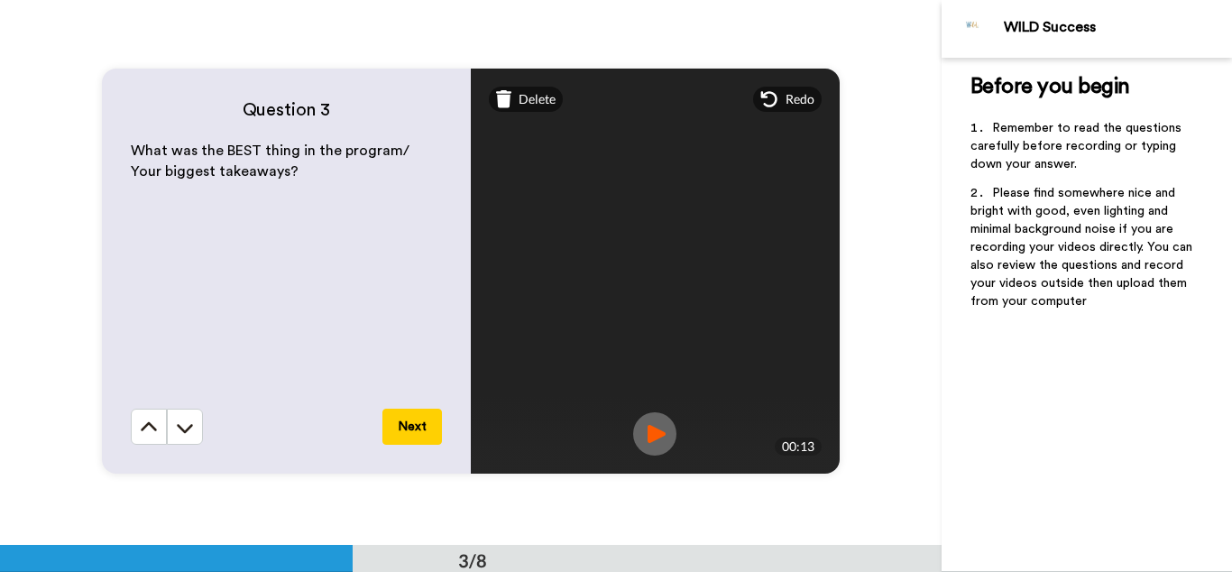
click at [652, 445] on img at bounding box center [654, 433] width 43 height 43
click at [411, 421] on button "Next" at bounding box center [412, 427] width 60 height 36
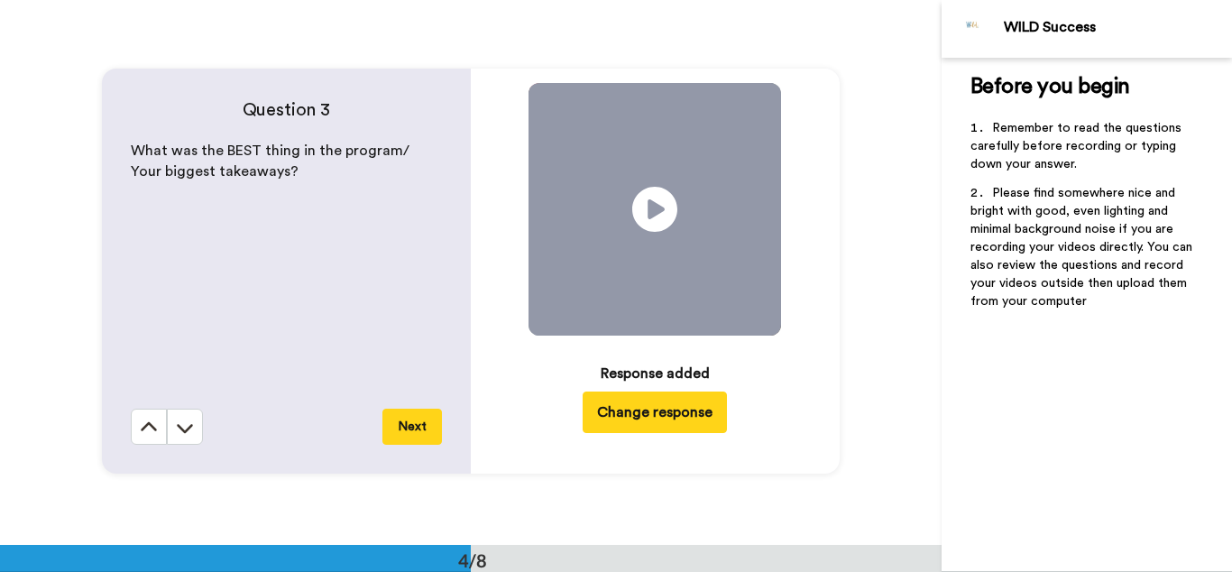
scroll to position [1634, 0]
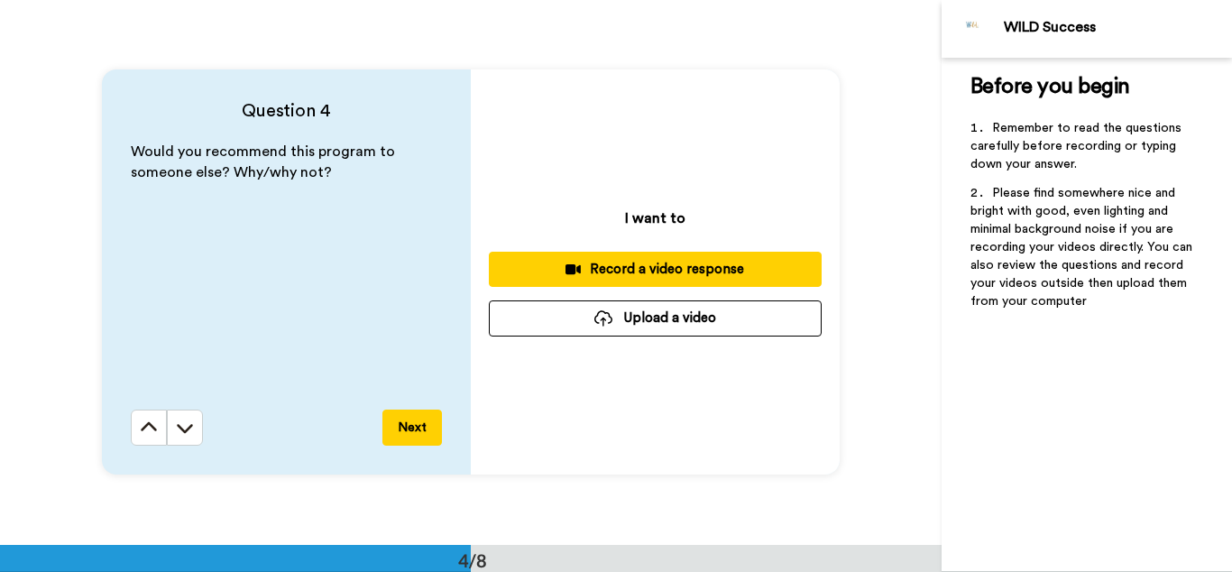
click at [671, 267] on div "Record a video response" at bounding box center [655, 269] width 304 height 19
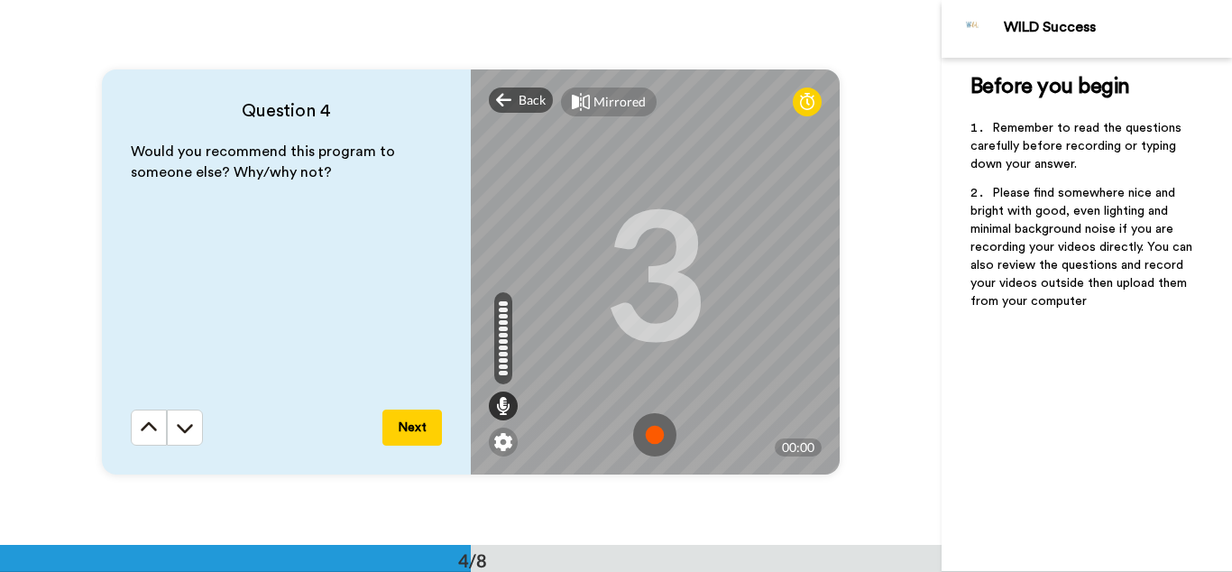
click at [653, 438] on img at bounding box center [654, 434] width 43 height 43
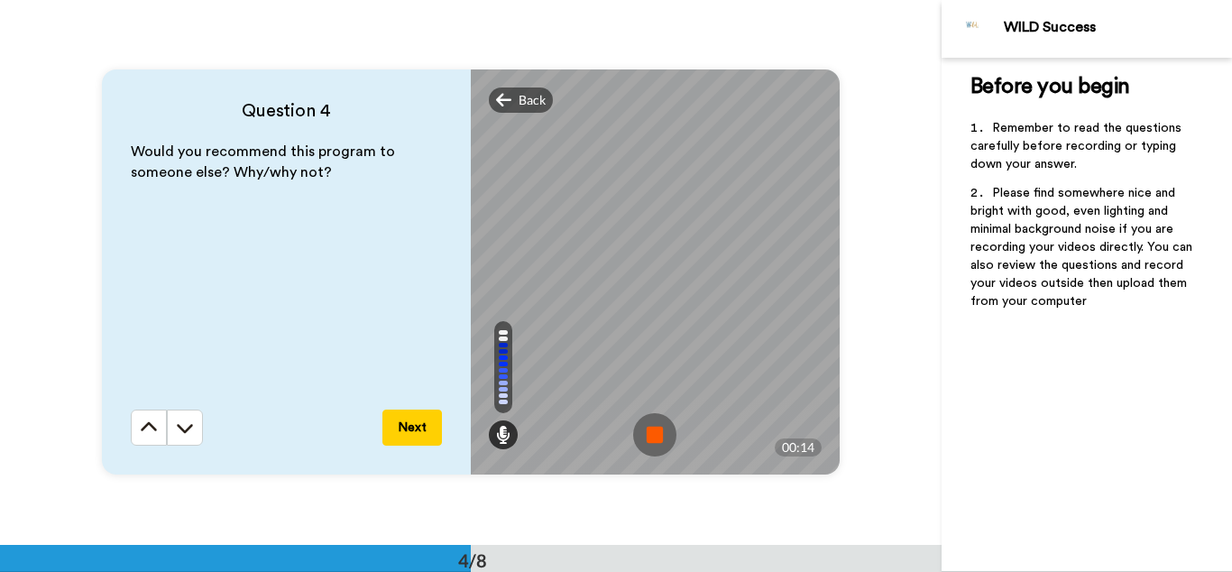
click at [661, 428] on img at bounding box center [654, 434] width 43 height 43
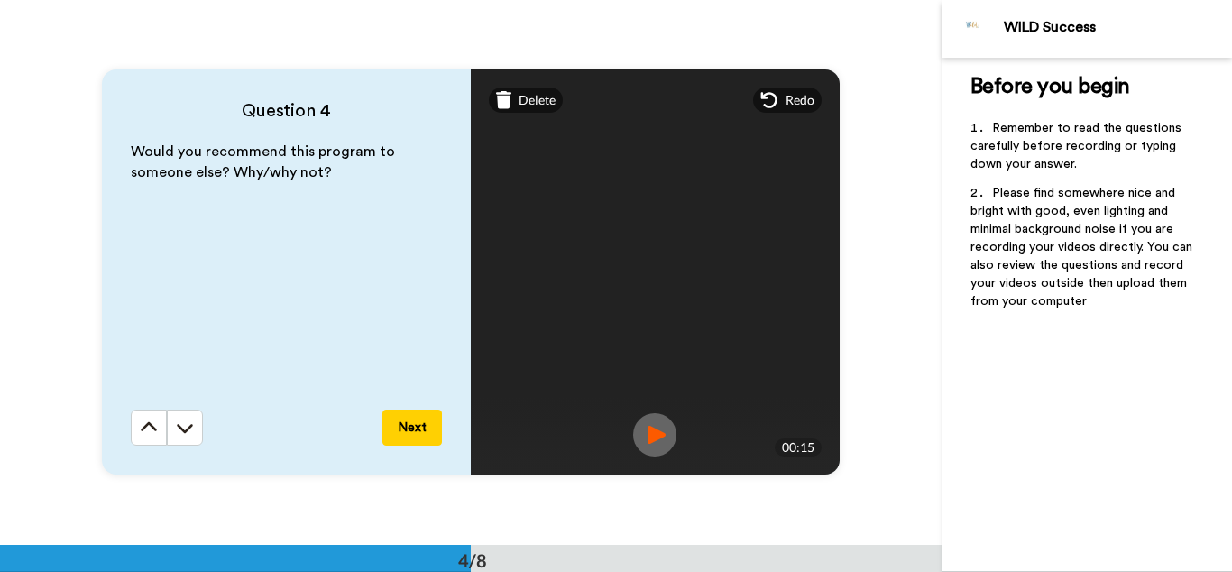
click at [659, 437] on img at bounding box center [654, 434] width 43 height 43
click at [417, 434] on button "Next" at bounding box center [412, 428] width 60 height 36
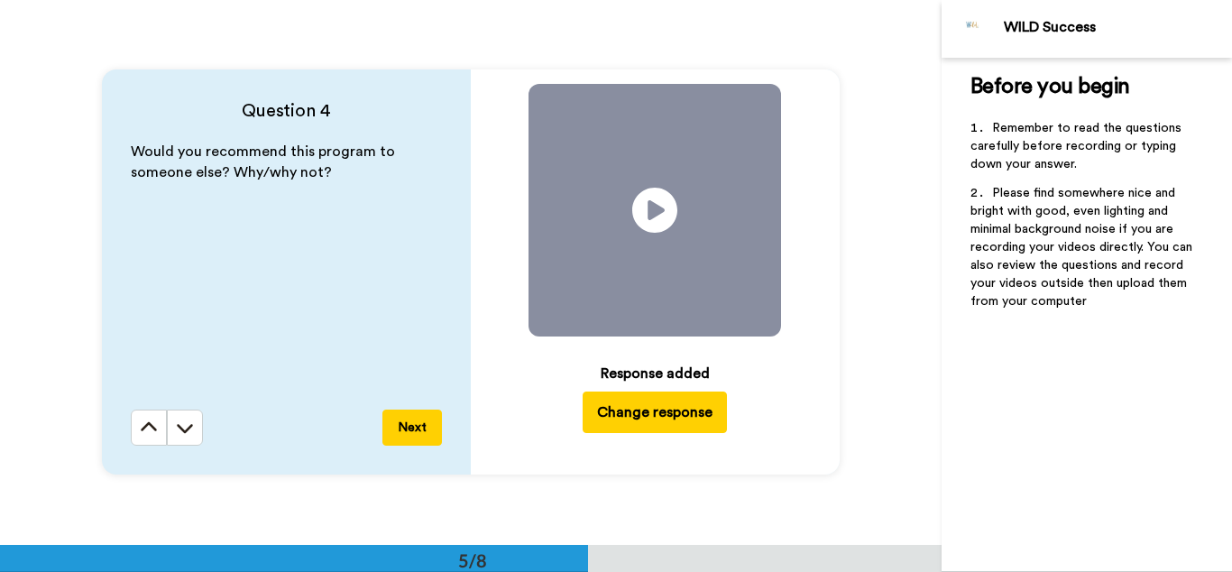
scroll to position [2178, 0]
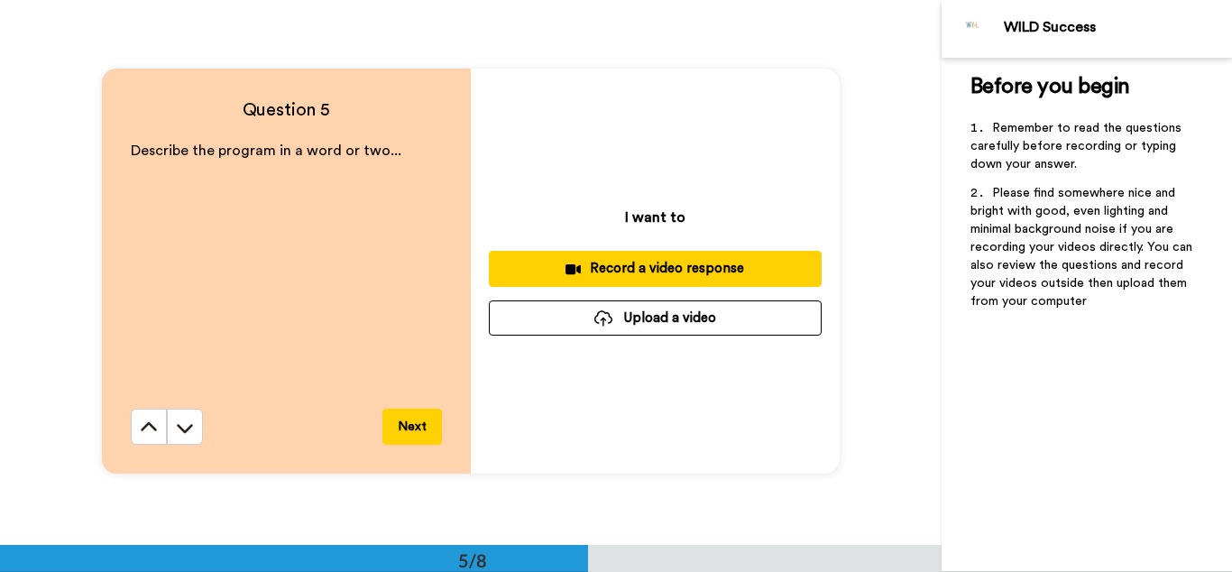
click at [669, 265] on div "Record a video response" at bounding box center [655, 268] width 304 height 19
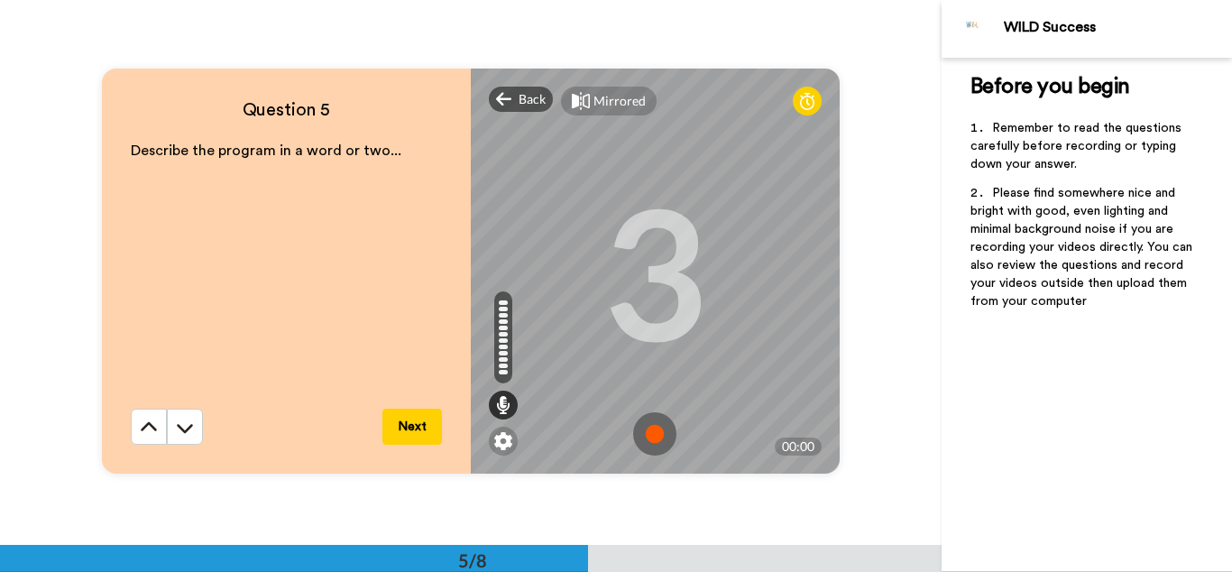
click at [655, 437] on img at bounding box center [654, 433] width 43 height 43
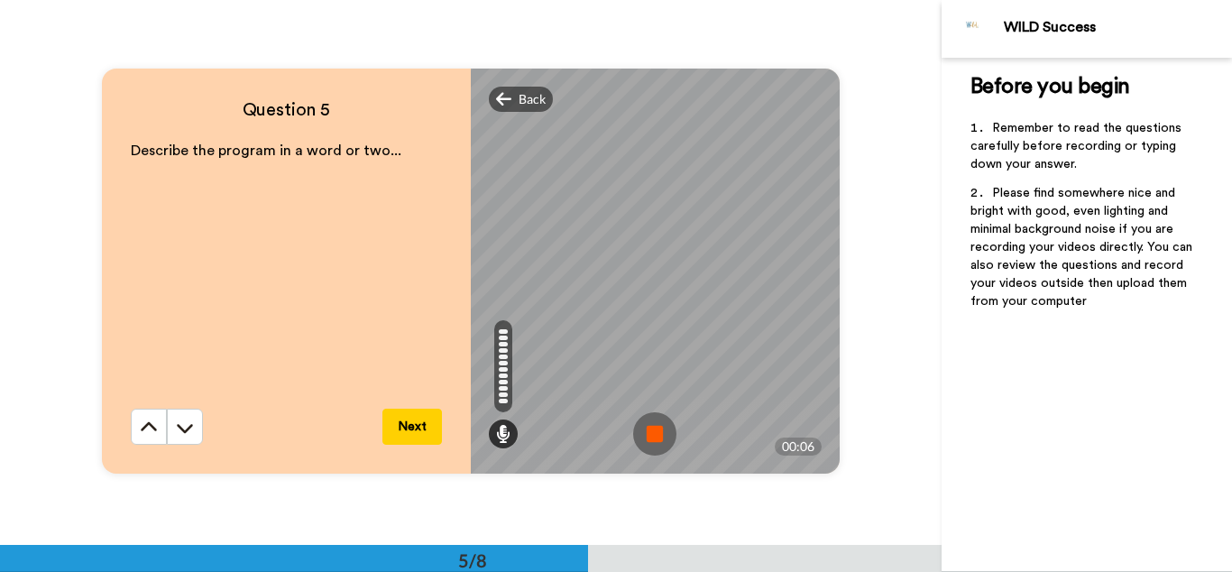
click at [660, 444] on img at bounding box center [654, 433] width 43 height 43
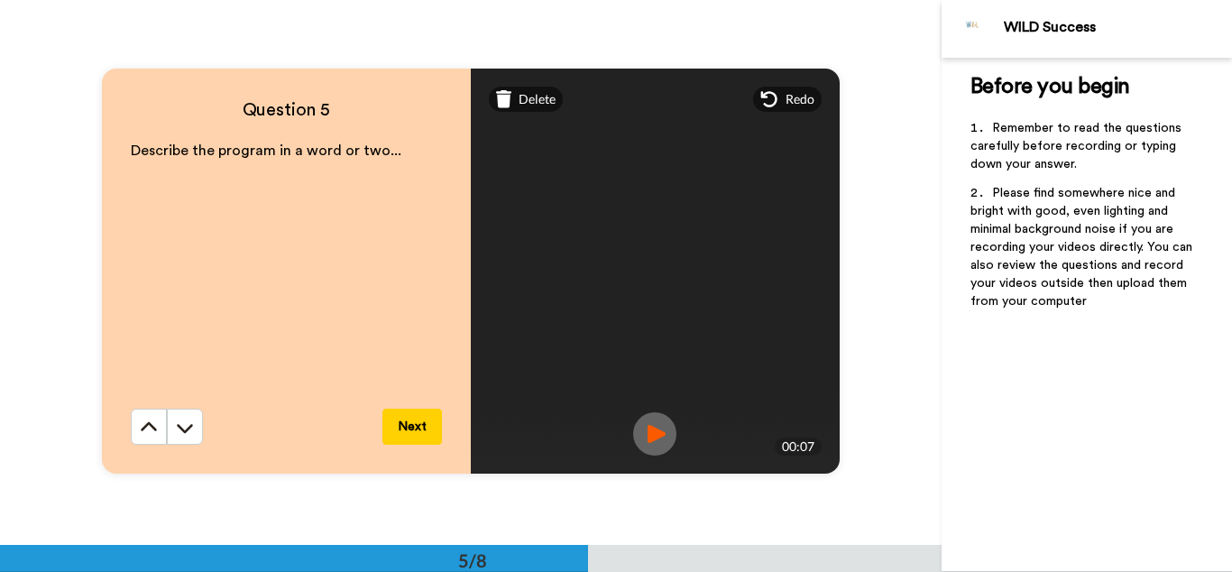
click at [656, 441] on img at bounding box center [654, 433] width 43 height 43
click at [415, 429] on button "Next" at bounding box center [412, 427] width 60 height 36
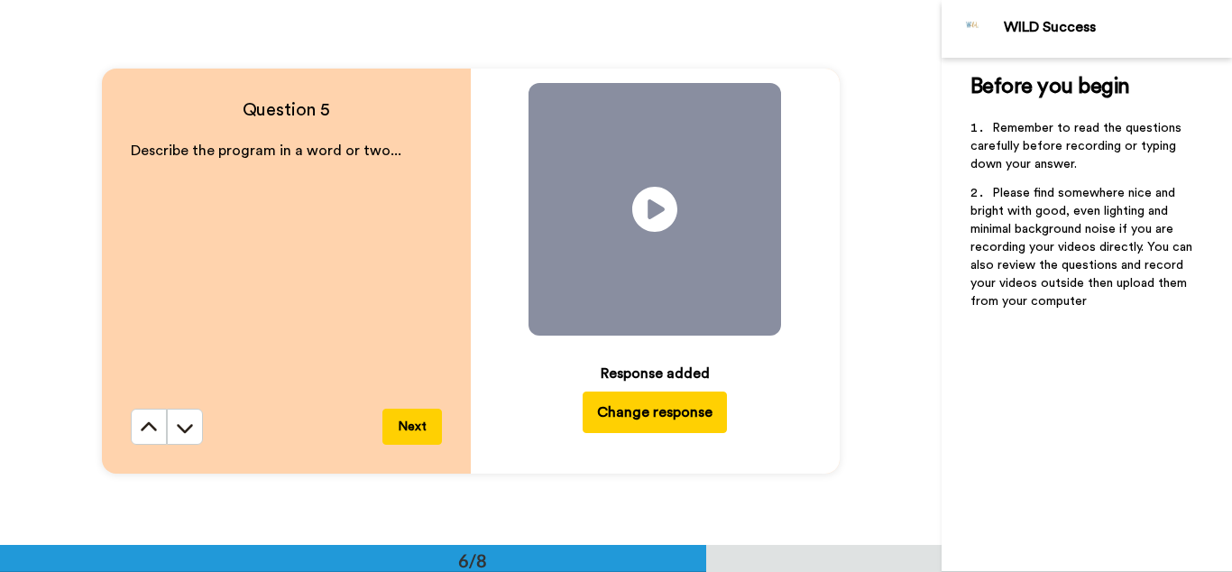
scroll to position [2722, 0]
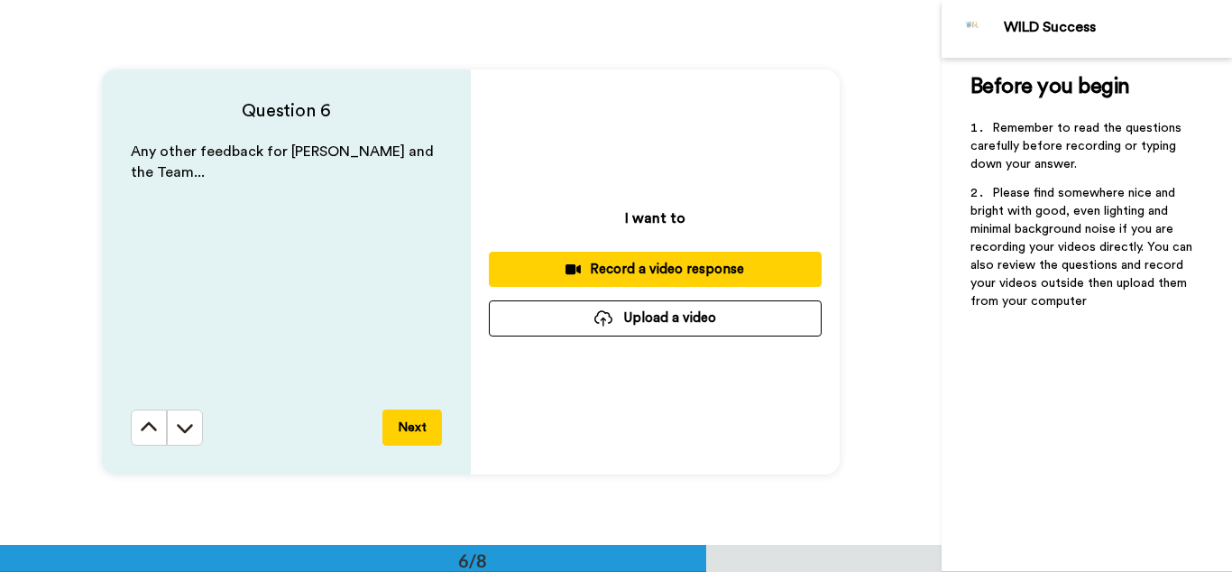
click at [714, 271] on div "Record a video response" at bounding box center [655, 269] width 304 height 19
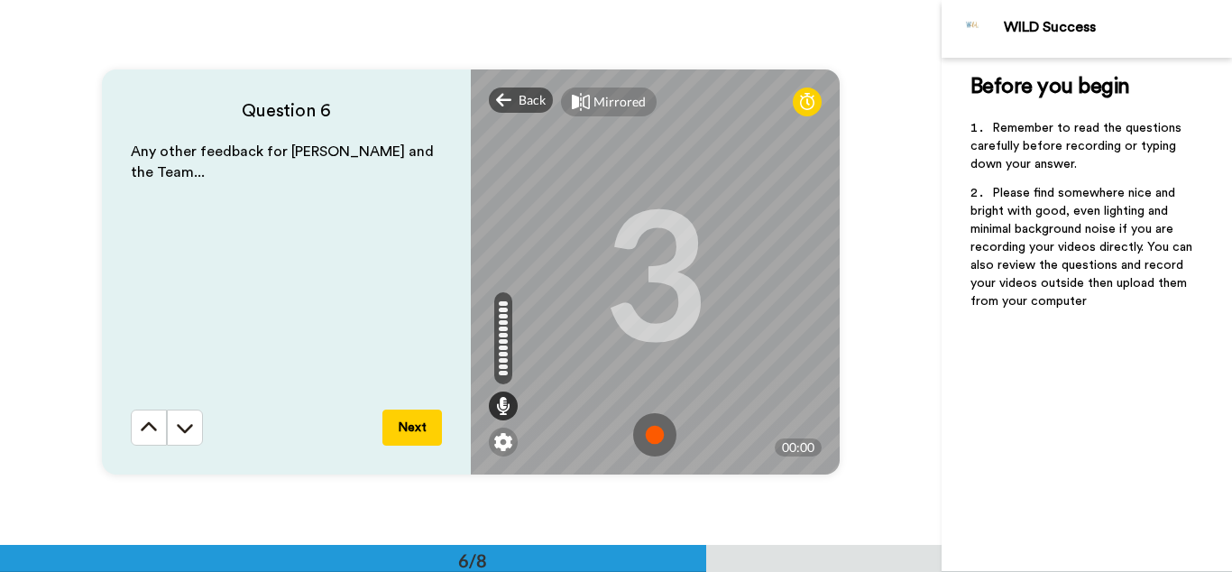
click at [651, 439] on img at bounding box center [654, 434] width 43 height 43
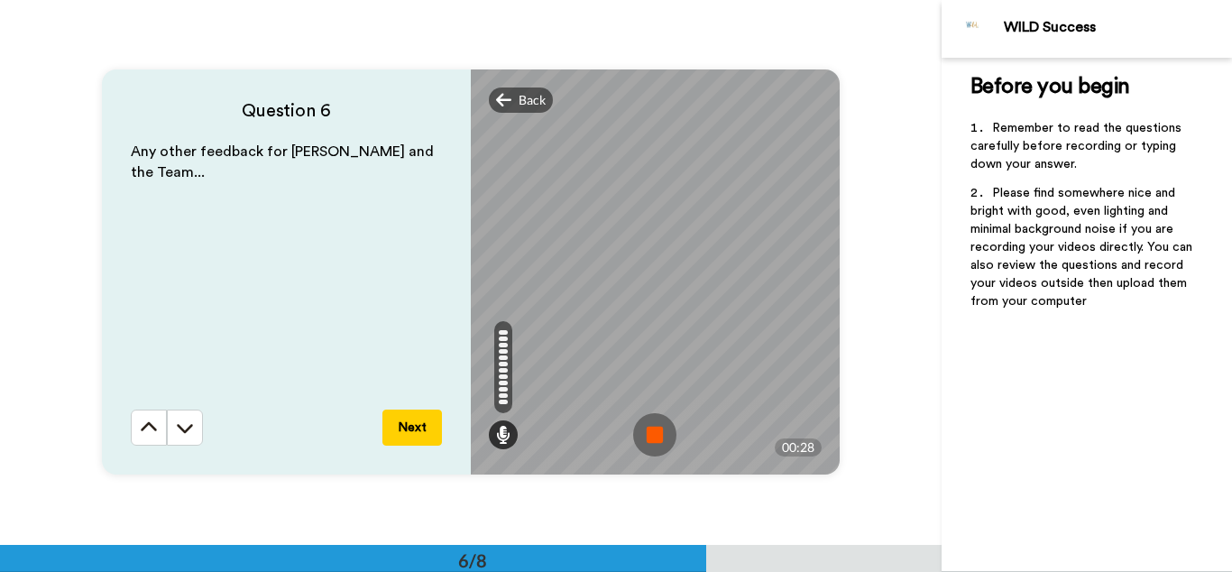
click at [651, 439] on img at bounding box center [654, 434] width 43 height 43
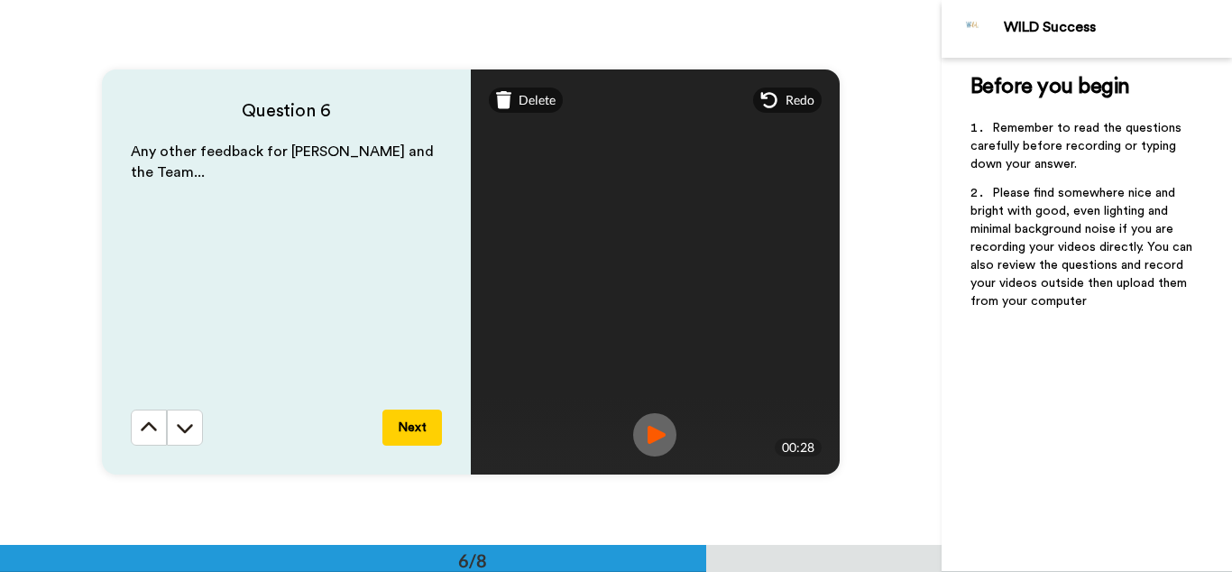
click at [650, 442] on img at bounding box center [654, 434] width 43 height 43
click at [409, 437] on button "Next" at bounding box center [412, 428] width 60 height 36
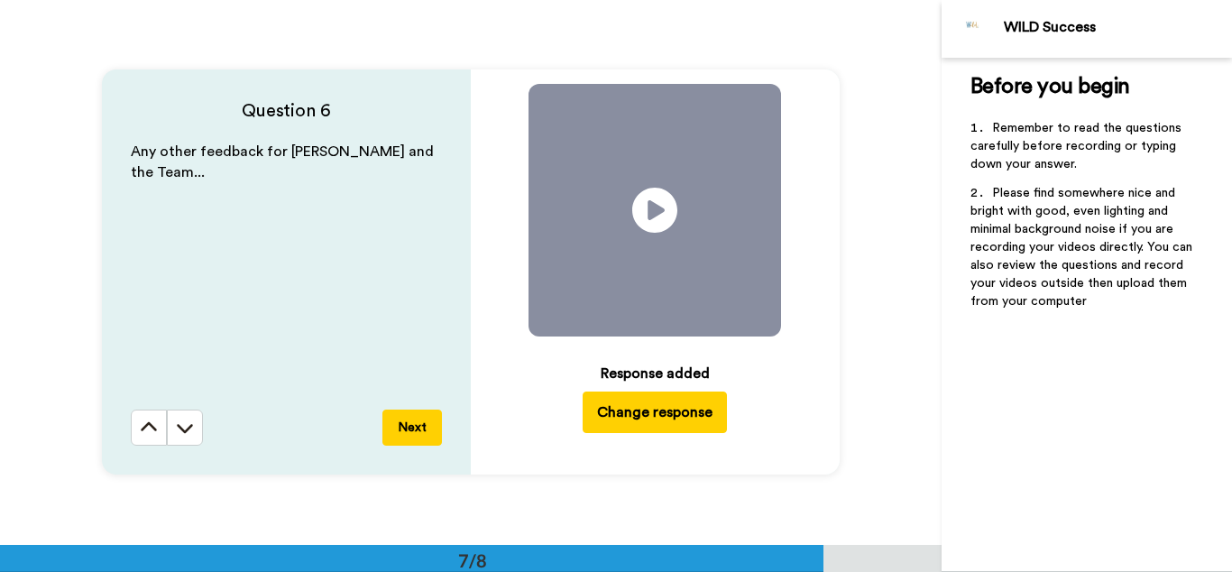
scroll to position [3267, 0]
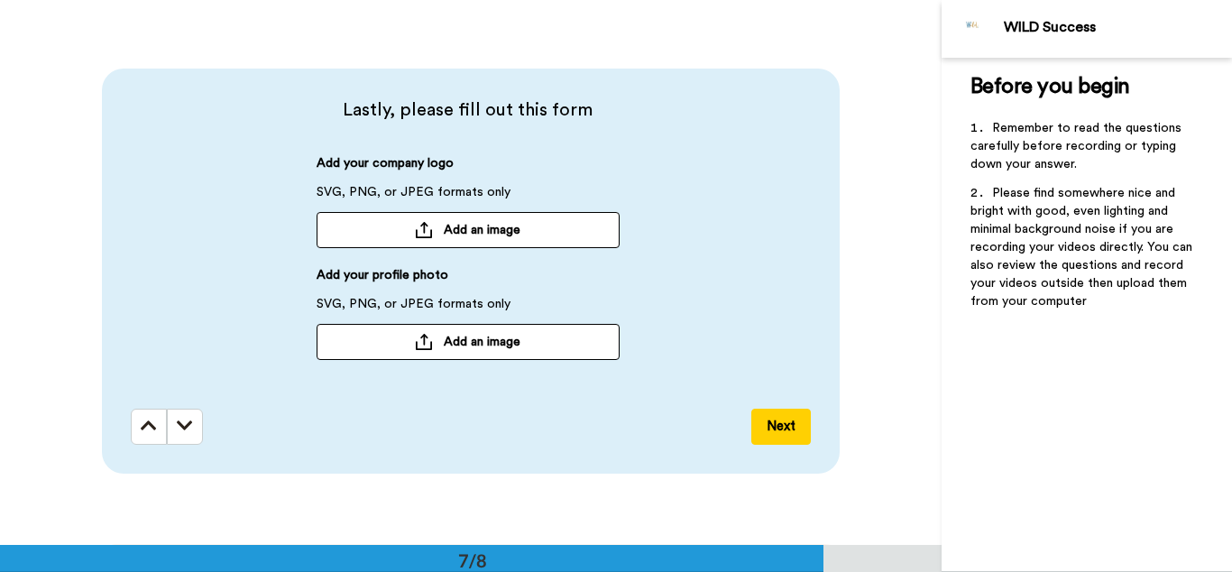
click at [444, 226] on span "Add an image" at bounding box center [482, 230] width 77 height 18
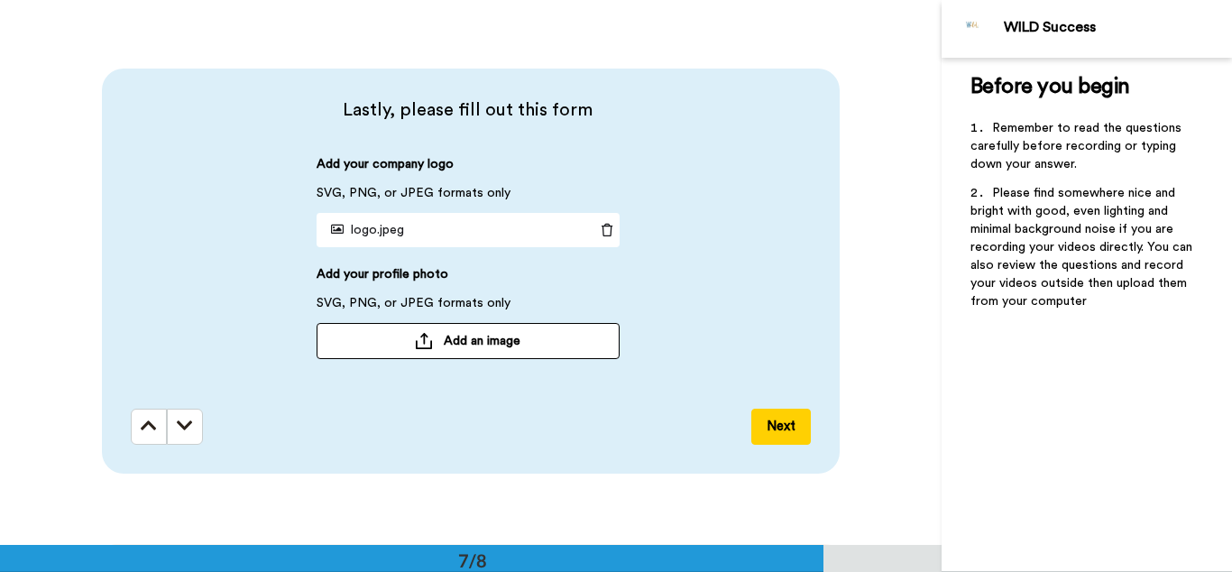
click at [489, 336] on span "Add an image" at bounding box center [482, 341] width 77 height 18
click at [484, 343] on span "Add an image" at bounding box center [482, 341] width 77 height 18
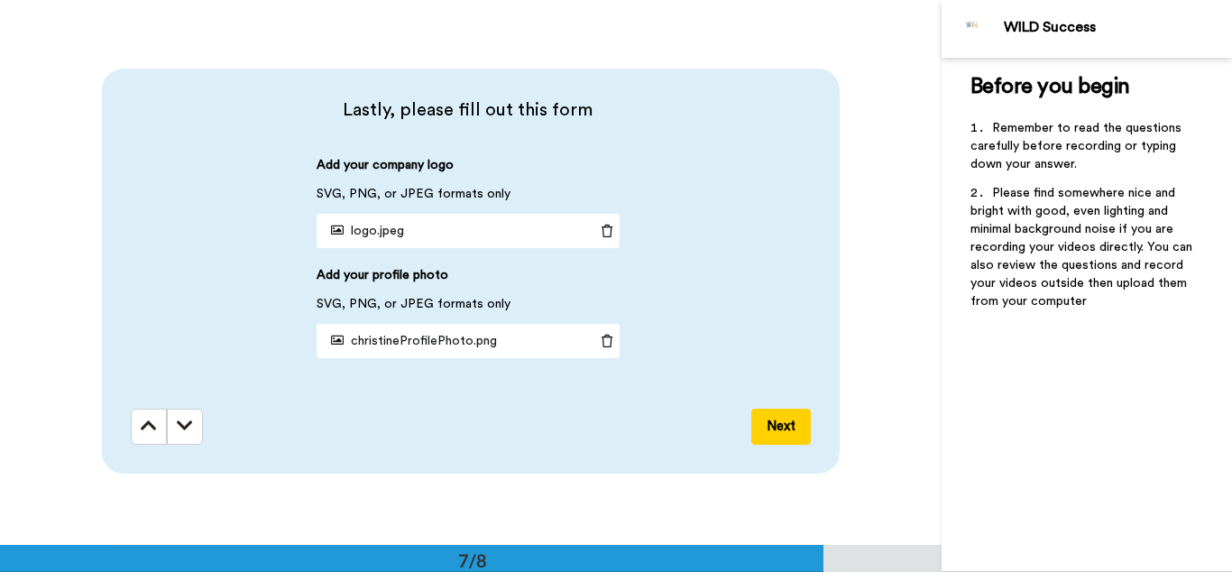
click at [787, 428] on button "Next" at bounding box center [781, 427] width 60 height 36
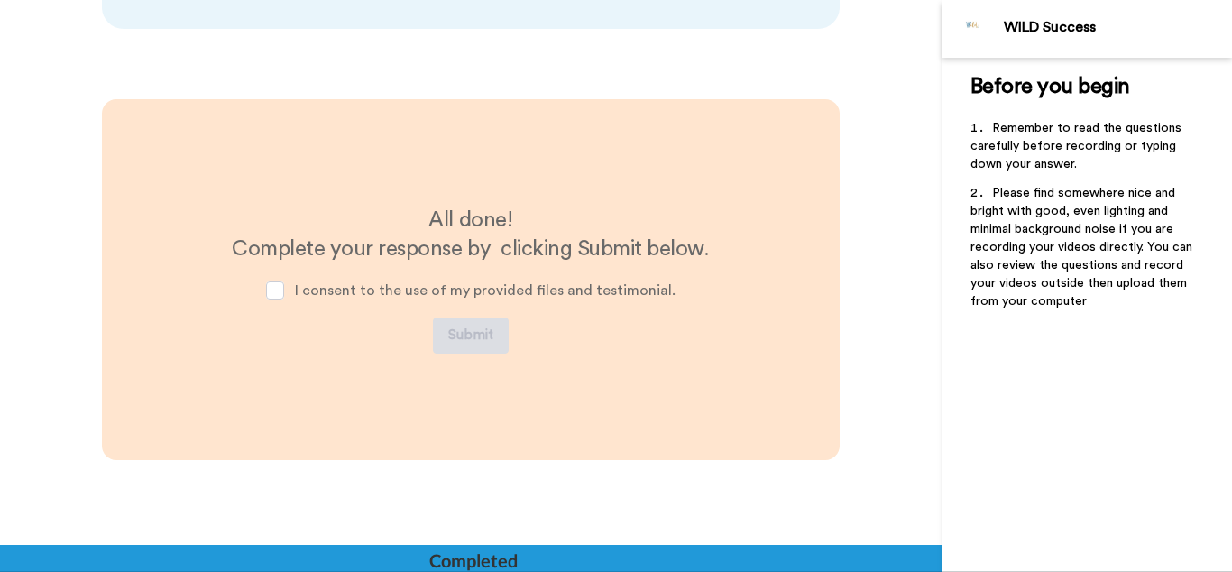
scroll to position [3719, 0]
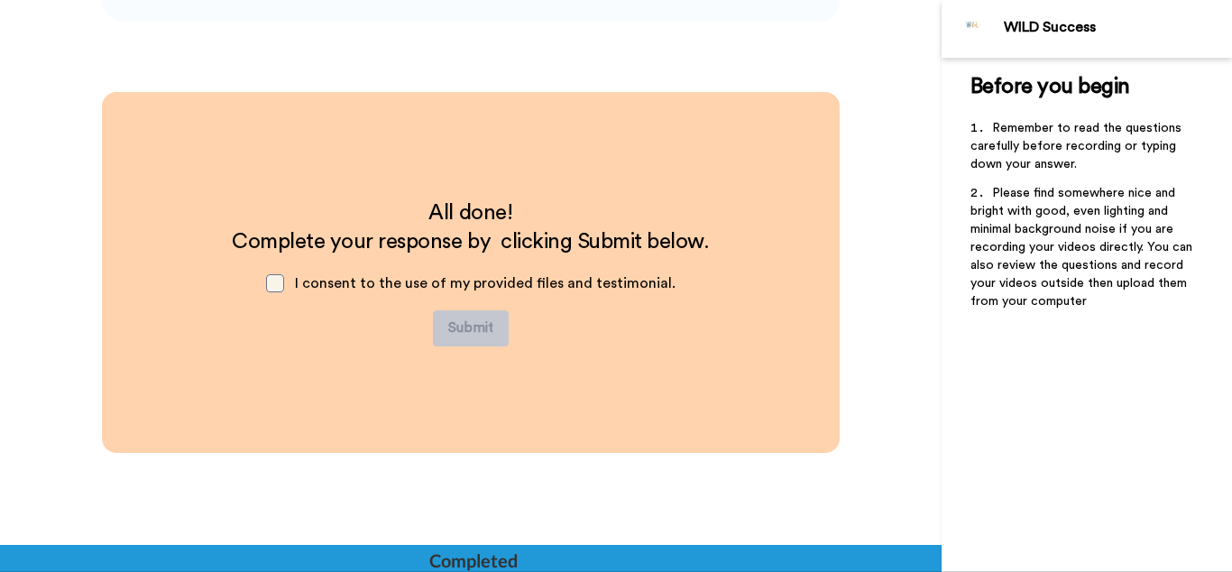
click at [282, 281] on span at bounding box center [275, 283] width 18 height 18
click at [470, 331] on button "Submit" at bounding box center [471, 328] width 76 height 36
